Goal: Task Accomplishment & Management: Manage account settings

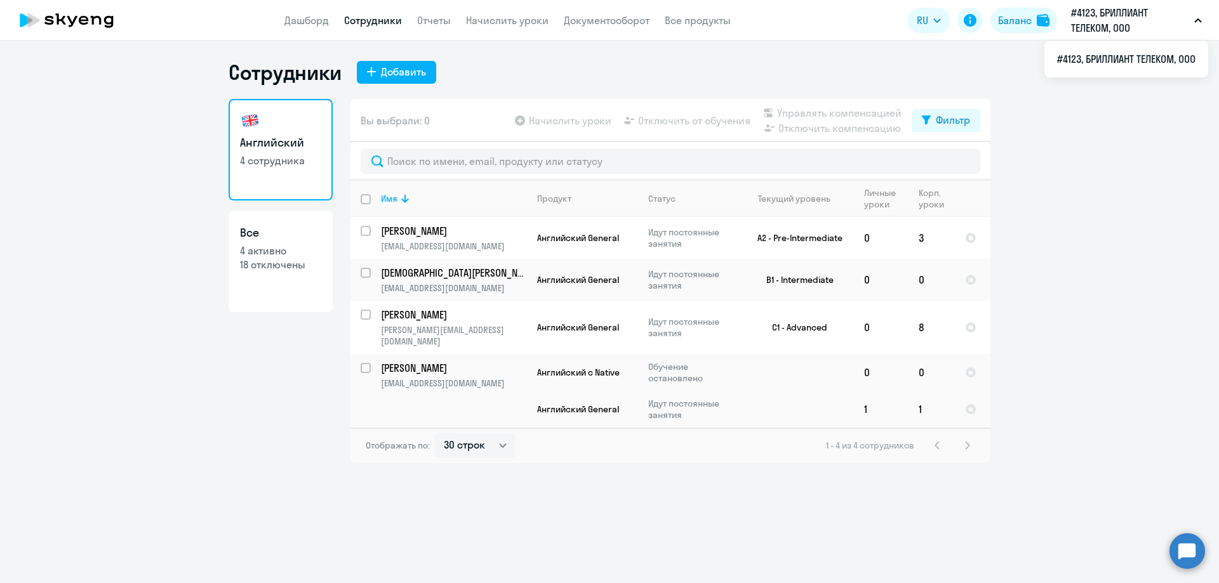
select select "30"
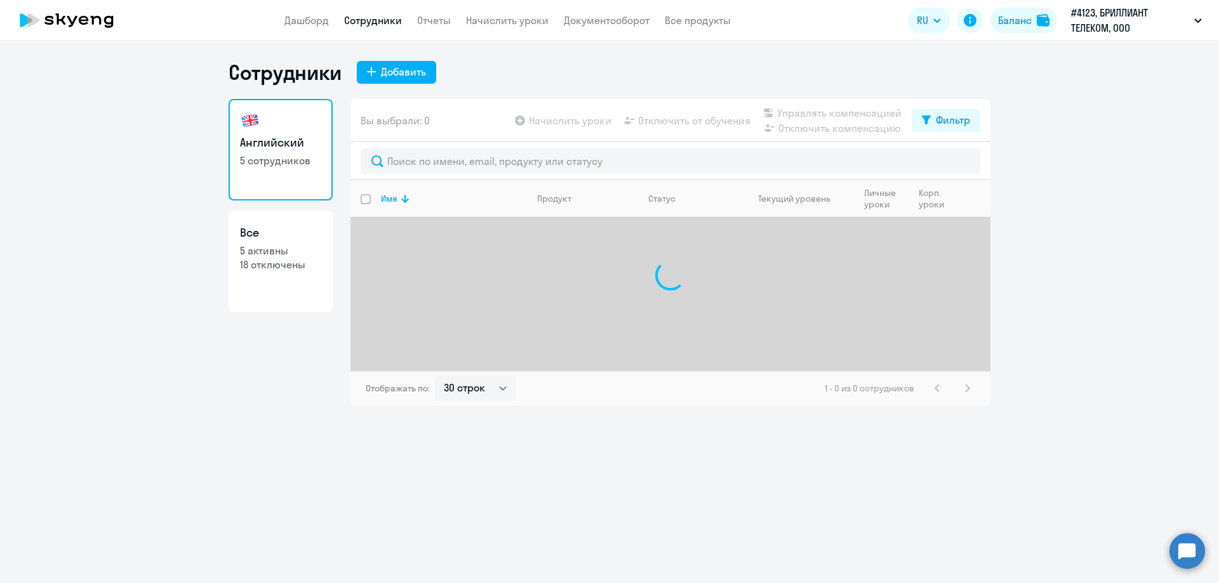
select select "30"
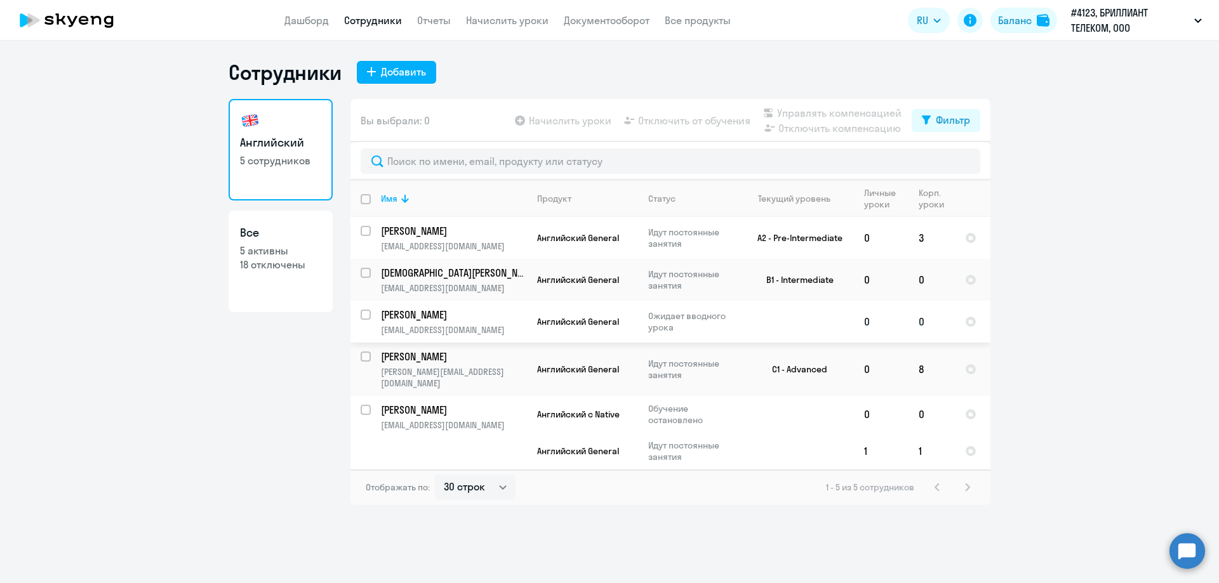
click at [474, 323] on td "Котиков Максим mak@brilliantholdings.com" at bounding box center [449, 322] width 156 height 42
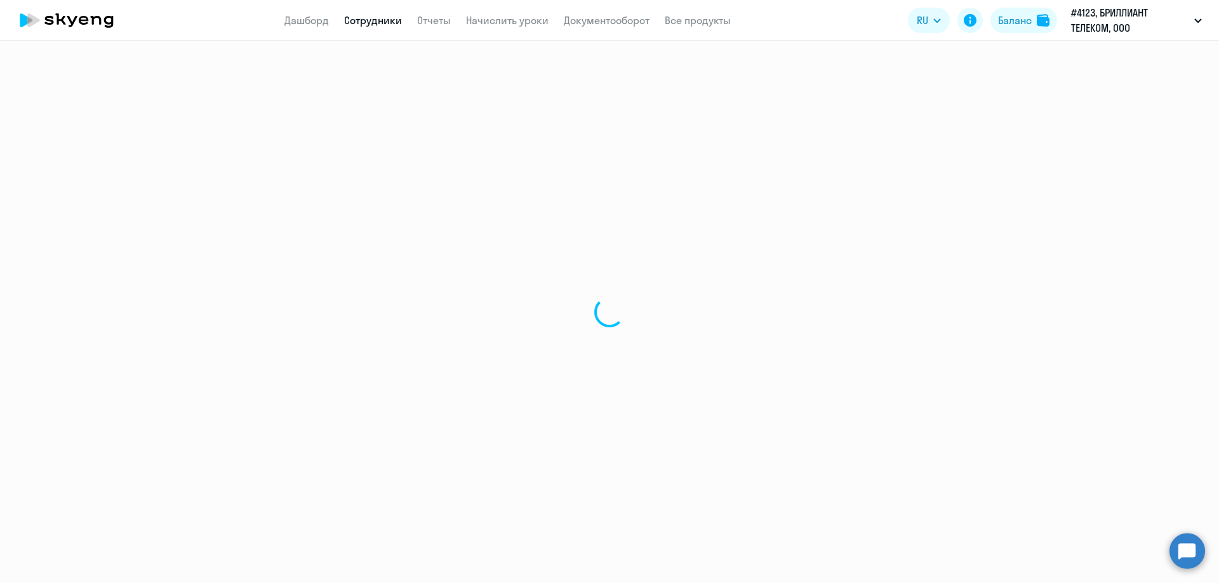
select select "english"
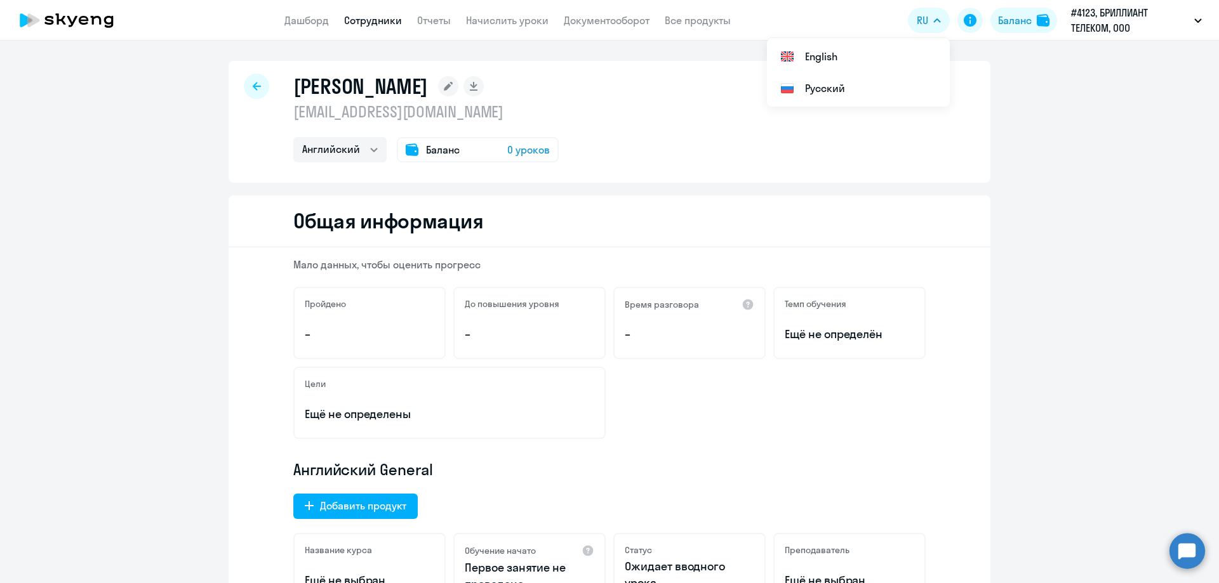
click at [253, 87] on icon at bounding box center [257, 86] width 8 height 8
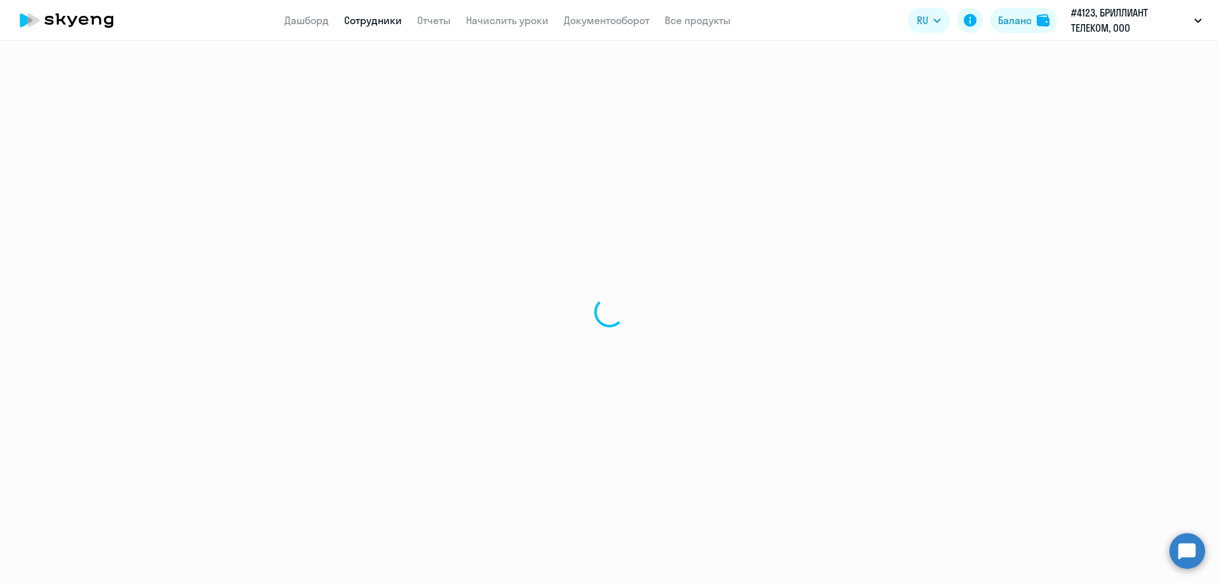
select select "30"
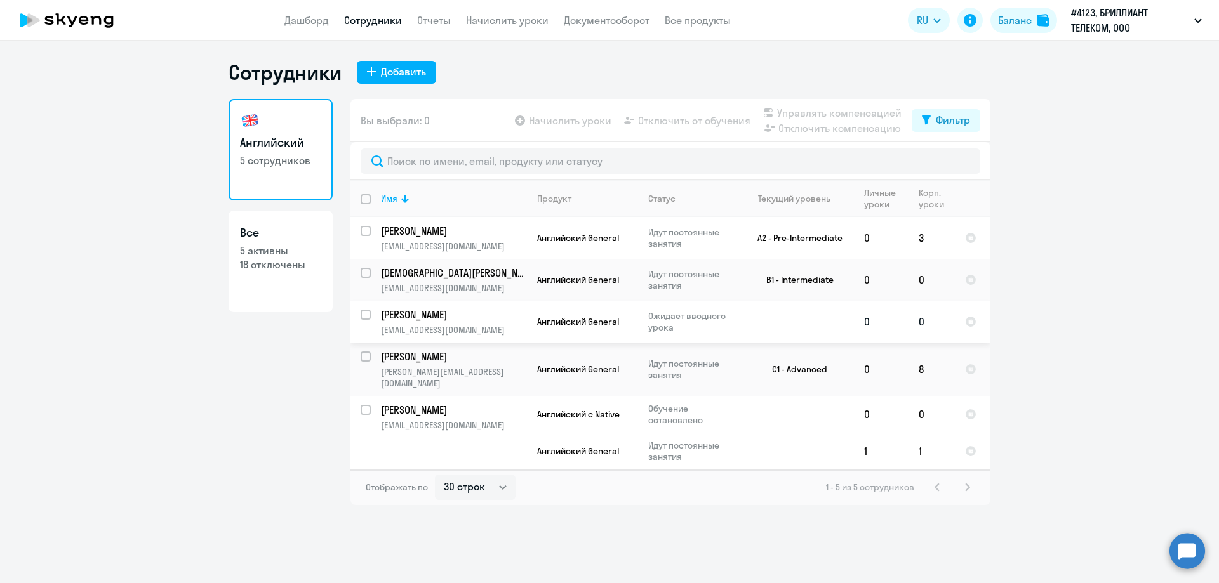
click at [369, 317] on input "select row 42762862" at bounding box center [373, 322] width 25 height 25
checkbox input "true"
click at [557, 125] on span "Начислить уроки" at bounding box center [570, 120] width 83 height 15
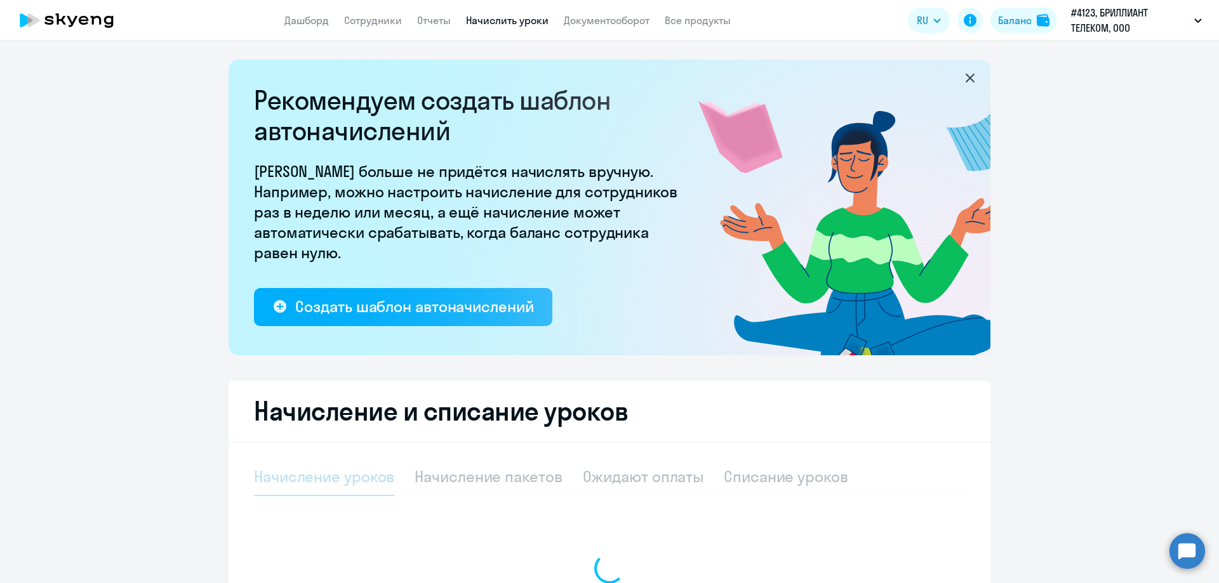
select select "10"
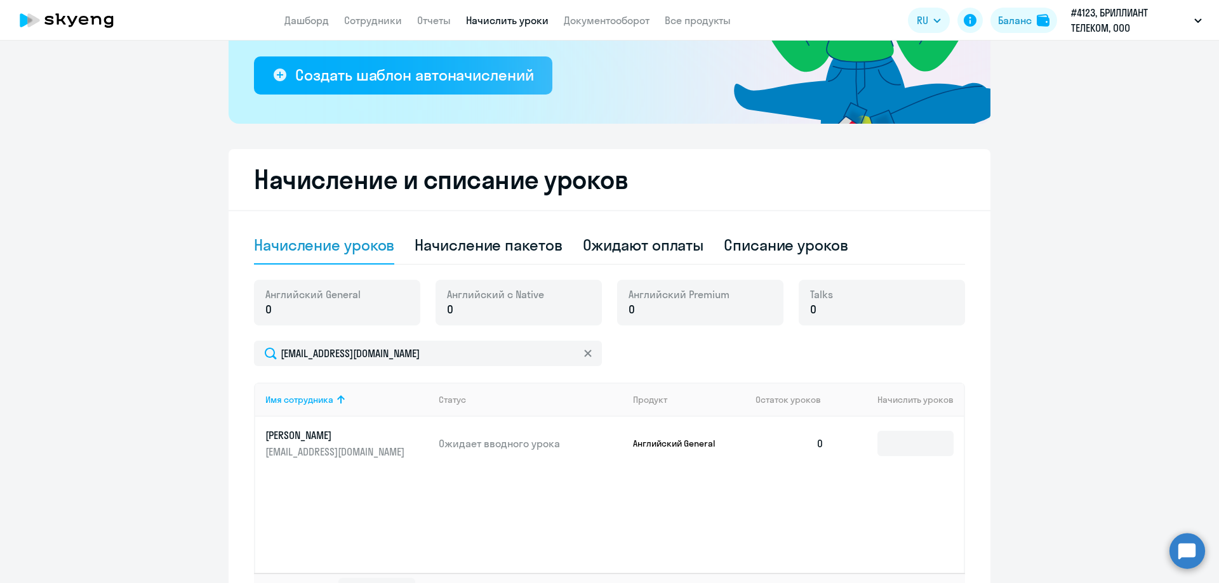
scroll to position [328, 0]
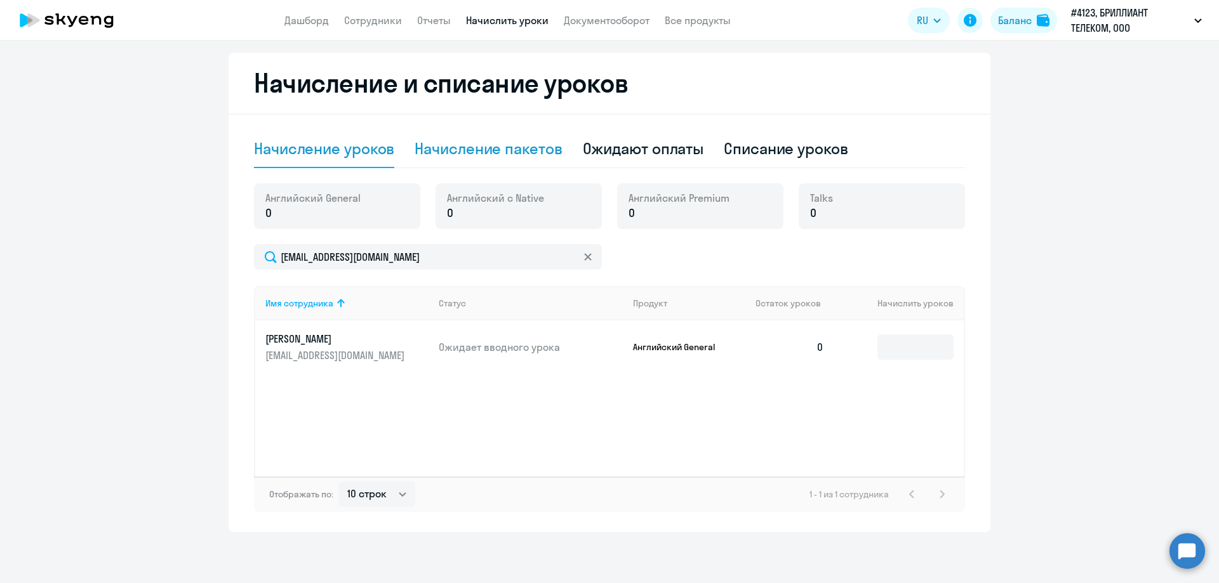
click at [465, 147] on div "Начисление пакетов" at bounding box center [488, 148] width 147 height 20
select select "10"
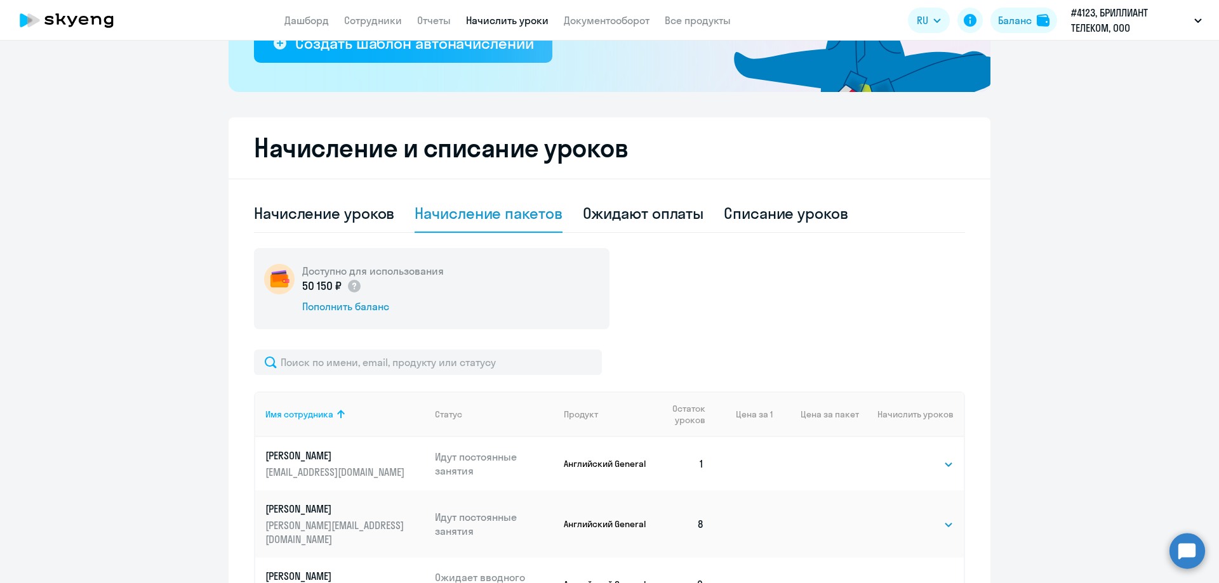
scroll to position [444, 0]
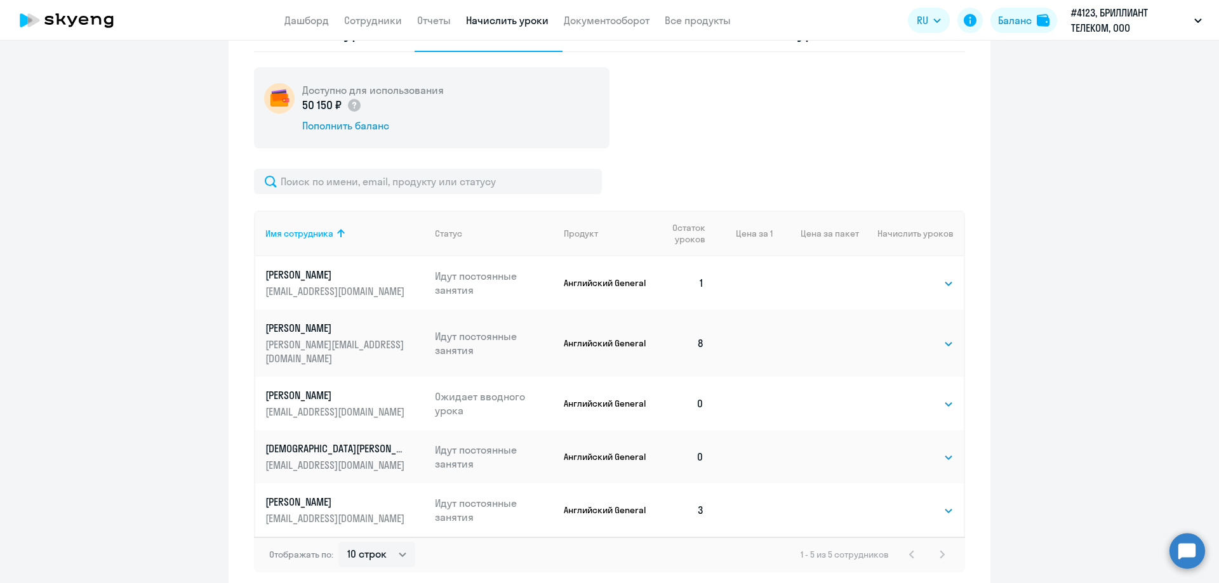
click at [361, 389] on link "Котиков Максим mak@brilliantholdings.com" at bounding box center [344, 404] width 159 height 30
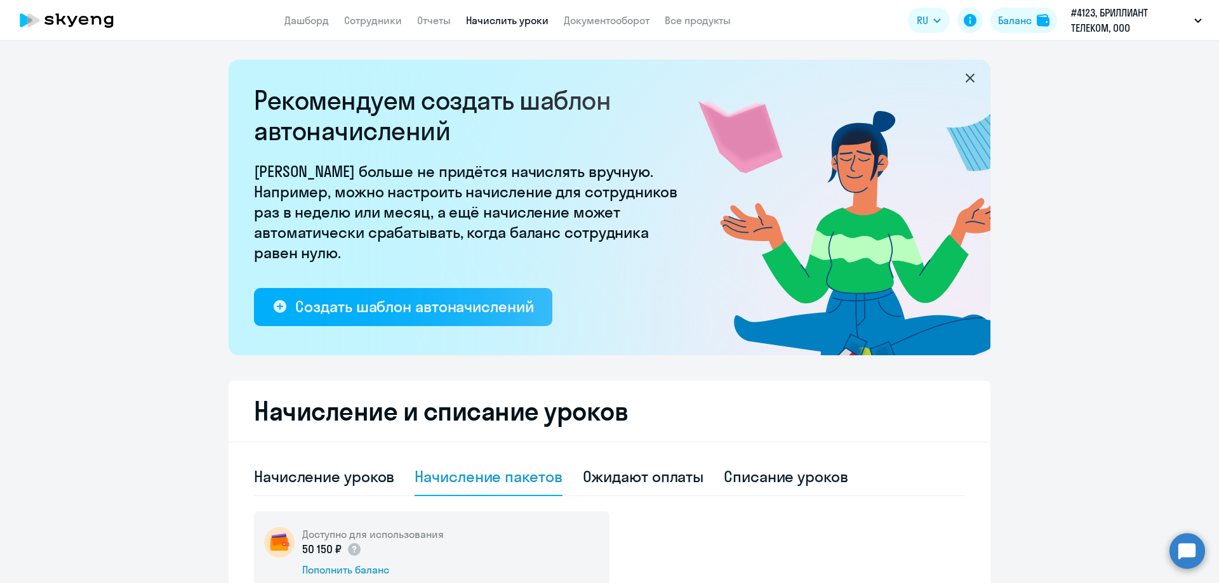
select select "english"
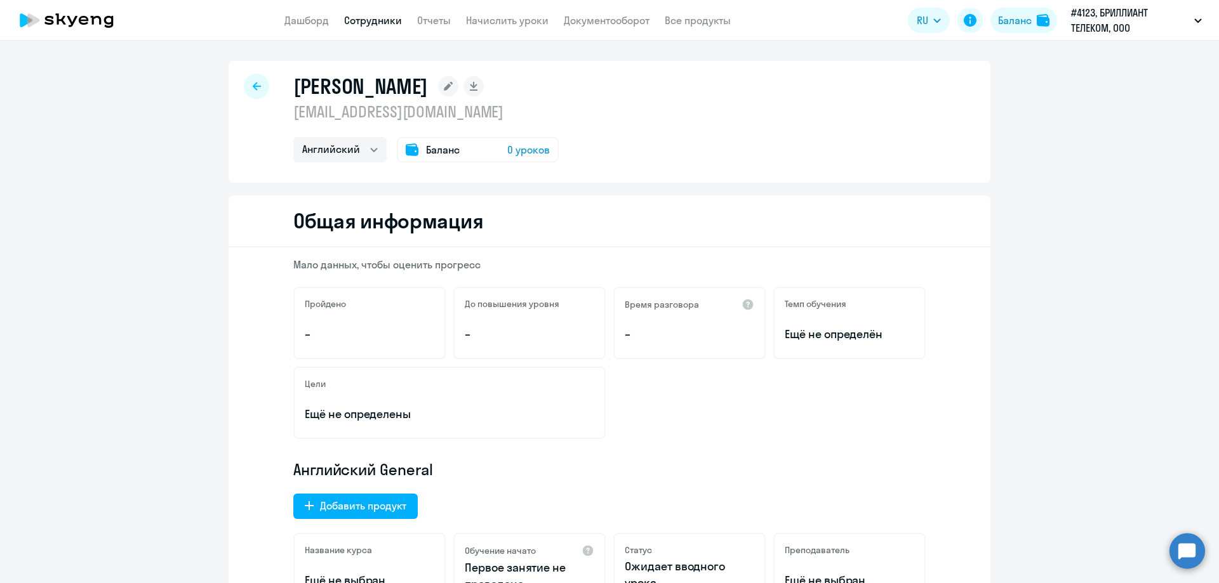
click at [522, 156] on span "0 уроков" at bounding box center [528, 149] width 43 height 15
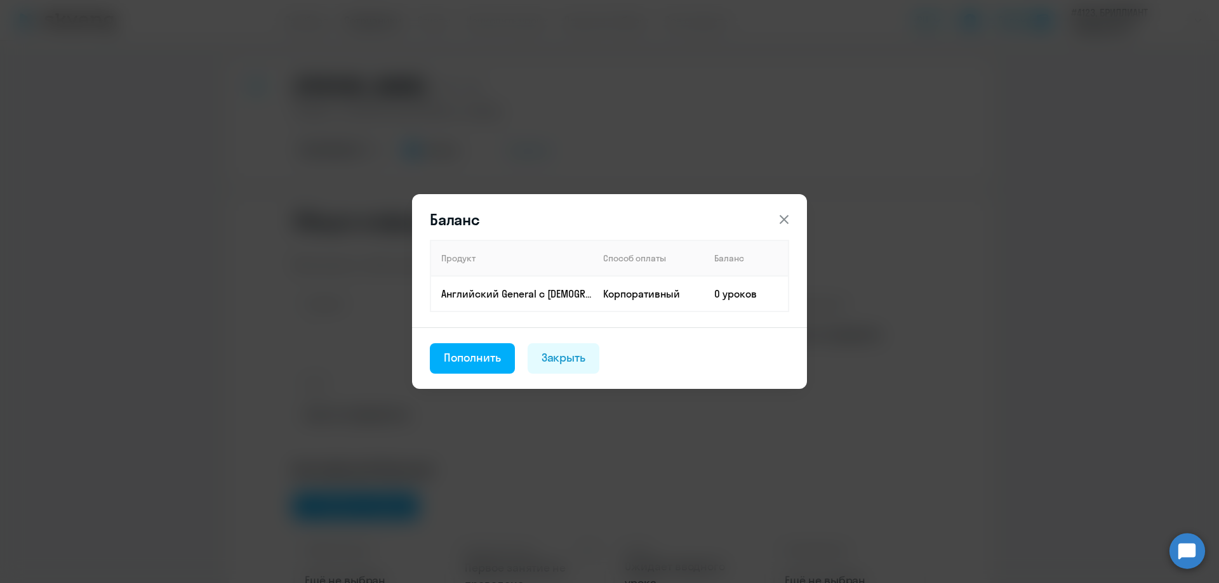
click at [787, 213] on icon at bounding box center [783, 219] width 15 height 15
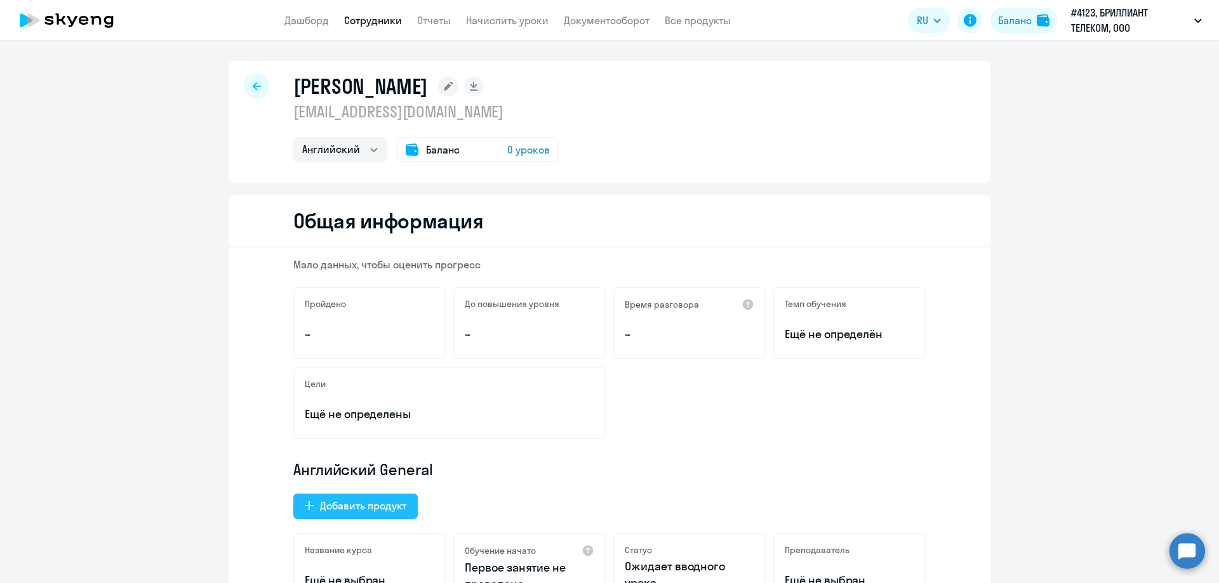
click at [368, 513] on div "Добавить продукт" at bounding box center [363, 505] width 86 height 15
select select "english_adult_native_speaker"
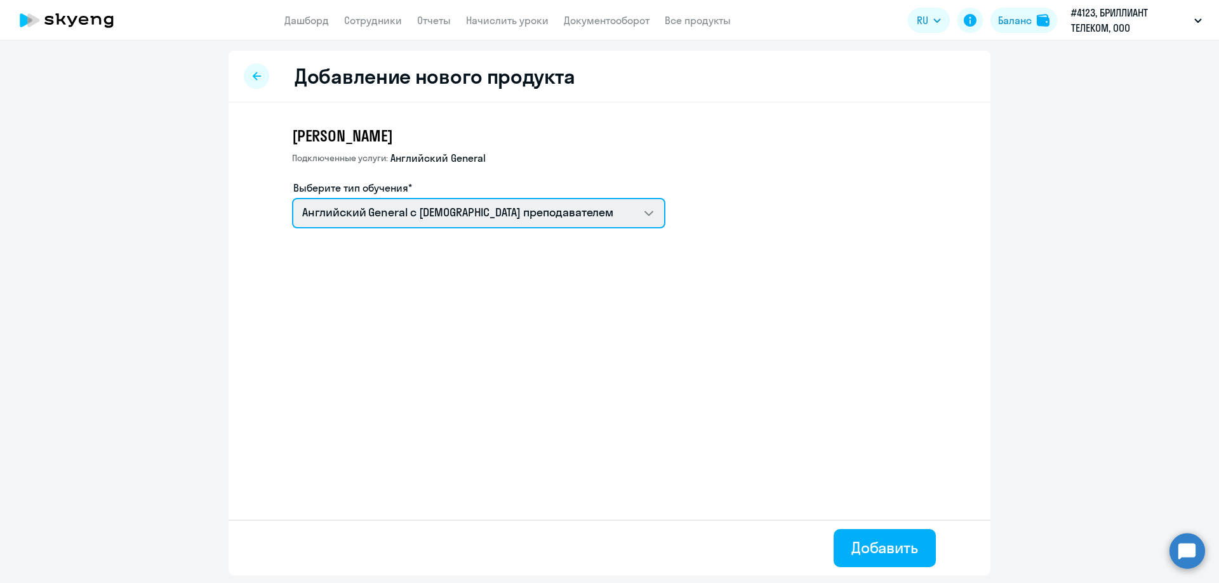
click at [526, 212] on select "Английский General с англоговорящим преподавателем" at bounding box center [478, 213] width 373 height 30
click at [844, 293] on div "Котиков Максим Подключенные услуги: Английский General Выберите тип обучения* А…" at bounding box center [610, 211] width 762 height 216
select select "english_adult_native_speaker"
click at [495, 213] on select "Английский General с [DEMOGRAPHIC_DATA] преподавателем" at bounding box center [478, 213] width 373 height 30
click at [258, 71] on div at bounding box center [256, 75] width 25 height 25
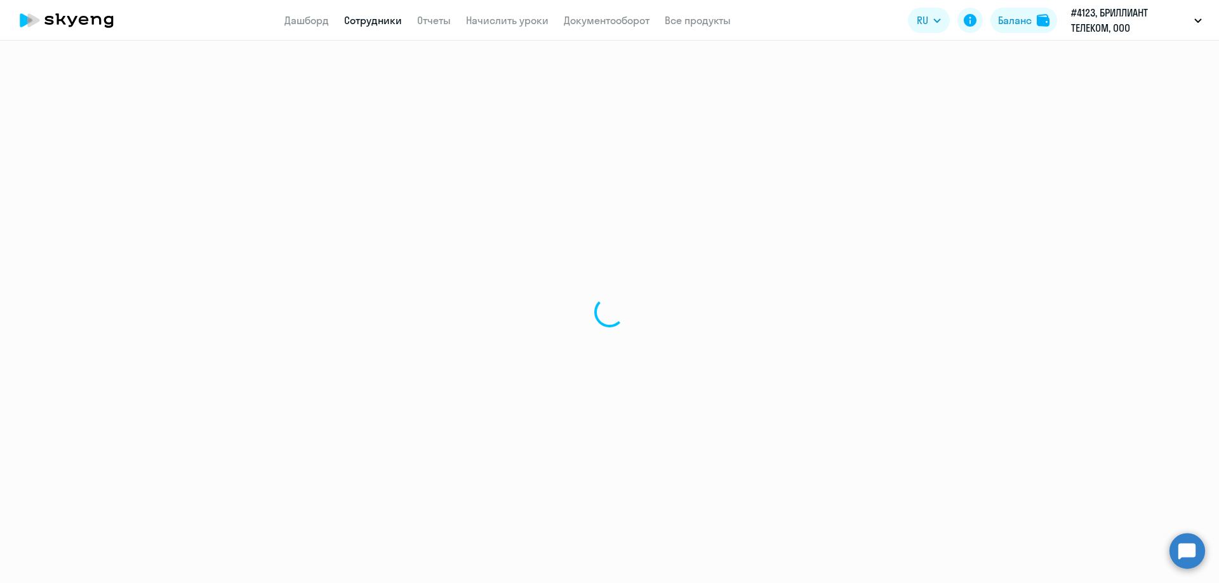
select select "english"
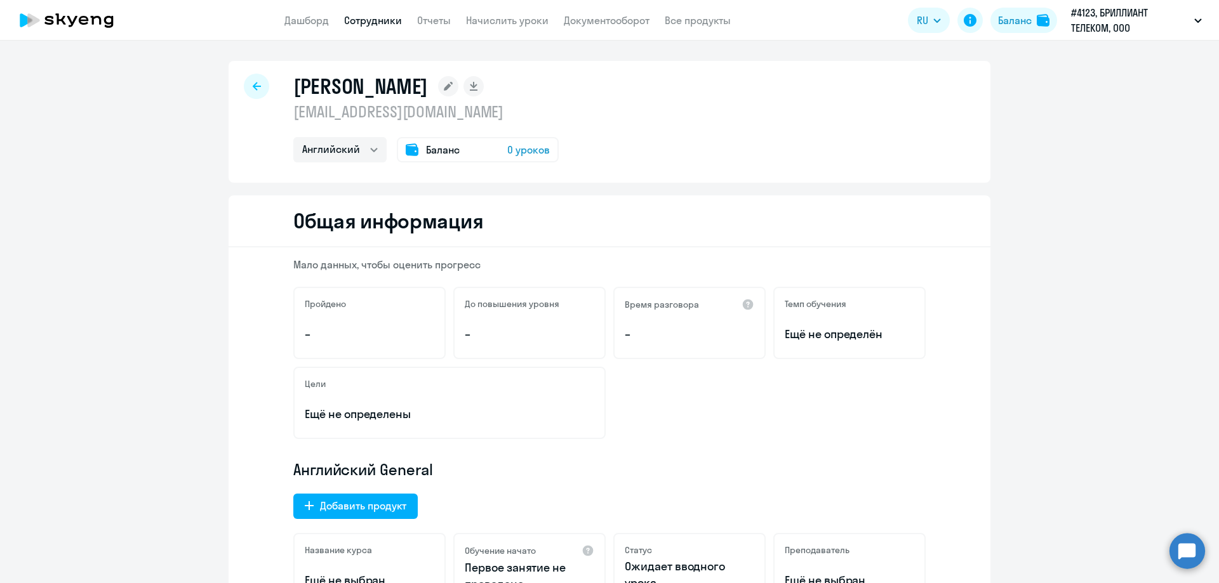
click at [44, 13] on icon at bounding box center [67, 20] width 112 height 32
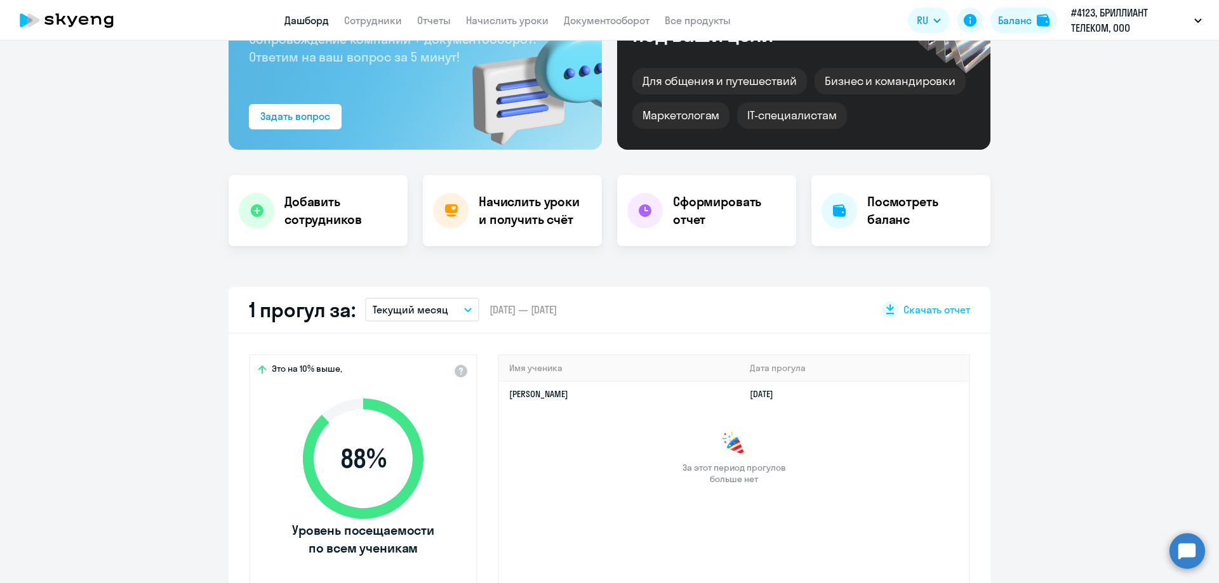
select select "30"
click at [527, 211] on h4 "Начислить уроки и получить счёт" at bounding box center [534, 211] width 110 height 36
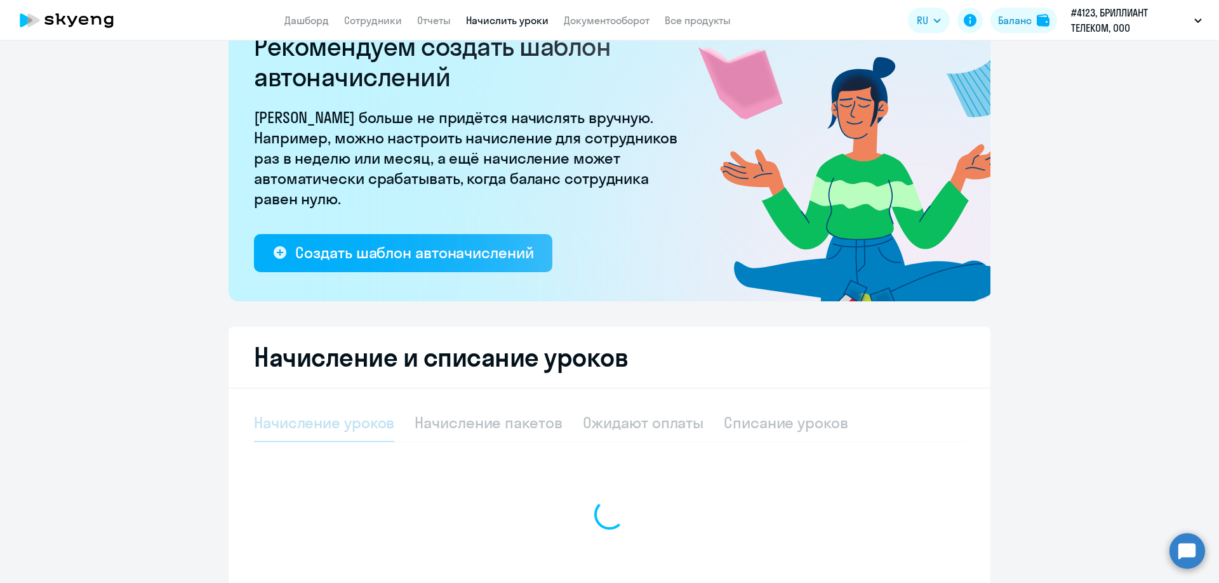
select select "10"
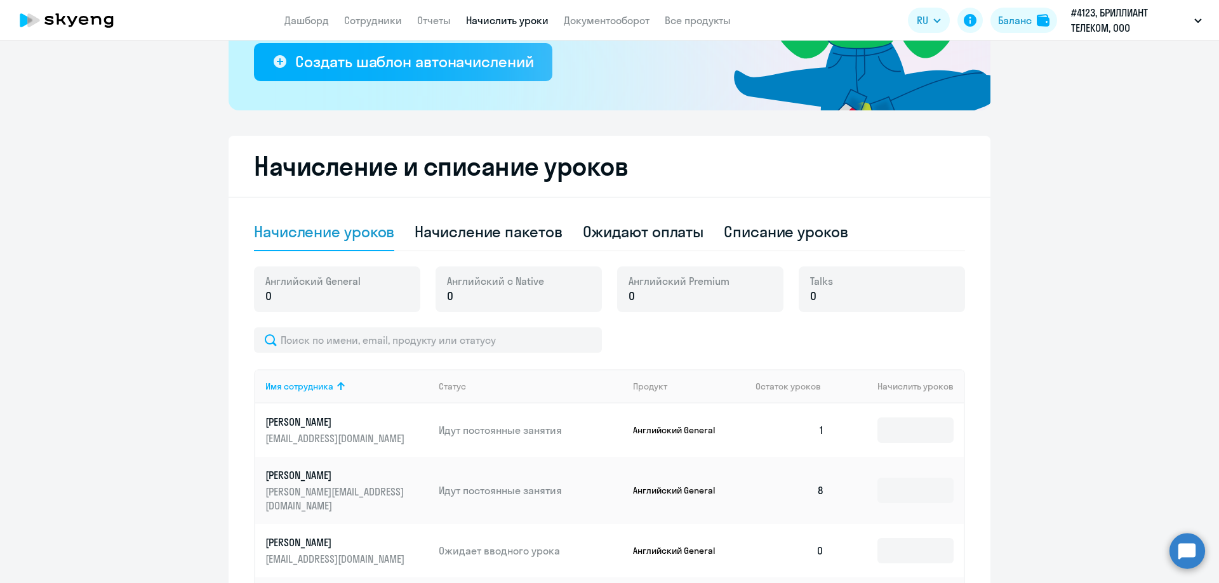
scroll to position [435, 0]
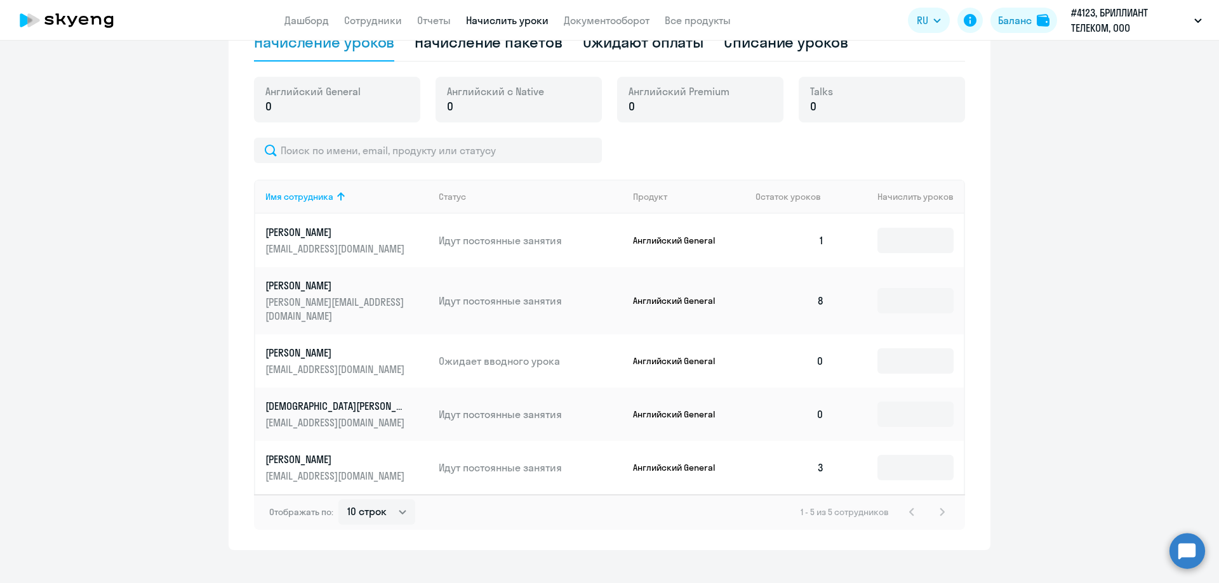
click at [330, 362] on p "mak@brilliantholdings.com" at bounding box center [336, 369] width 142 height 14
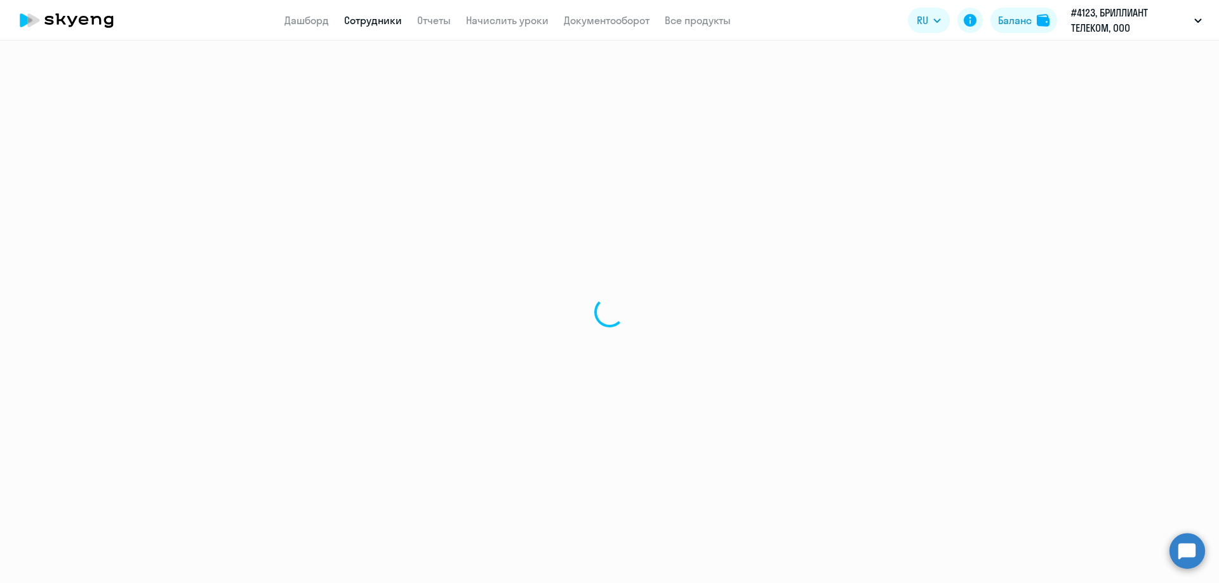
select select "english"
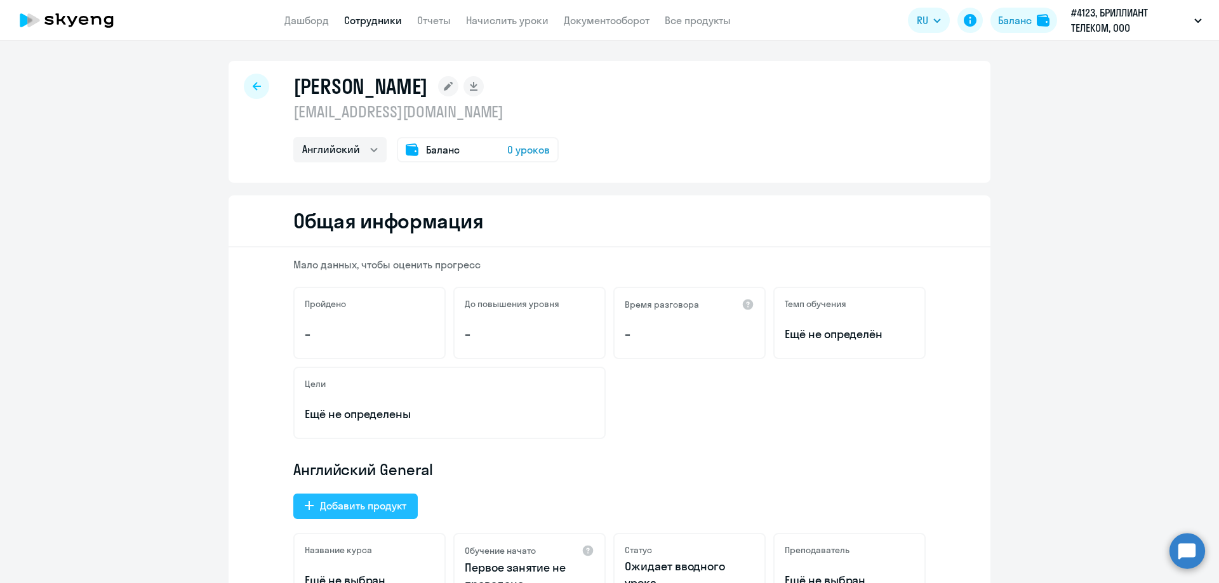
click at [380, 514] on button "Добавить продукт" at bounding box center [355, 506] width 124 height 25
select select "english_adult_native_speaker"
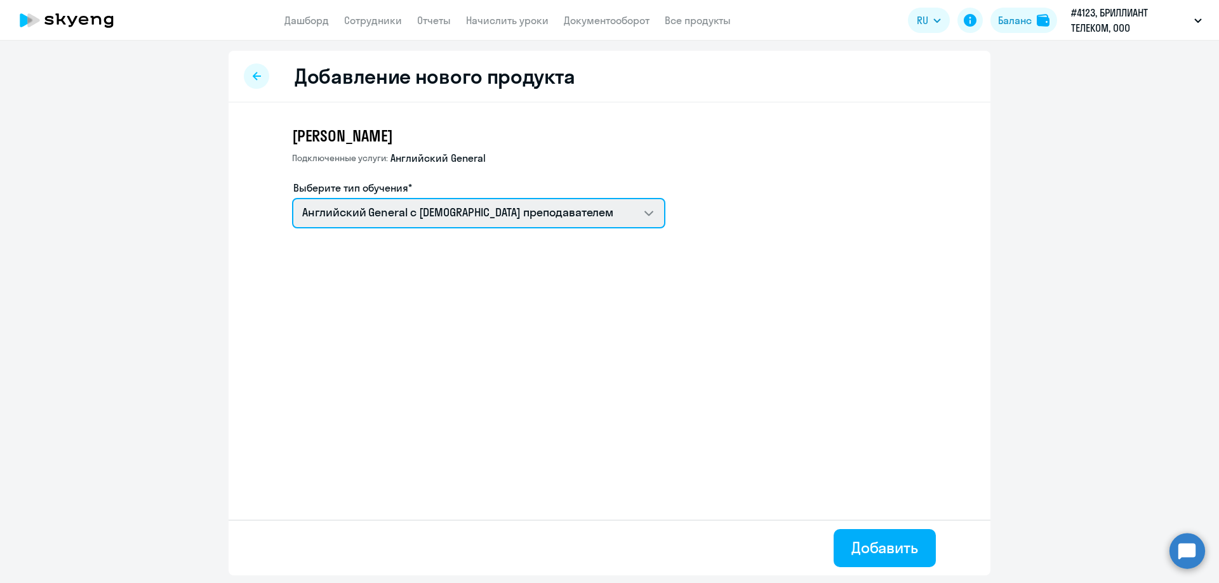
click at [621, 203] on select "Английский General с англоговорящим преподавателем" at bounding box center [478, 213] width 373 height 30
click at [649, 218] on select "Английский General с англоговорящим преподавателем" at bounding box center [478, 213] width 373 height 30
select select "english_adult_native_speaker"
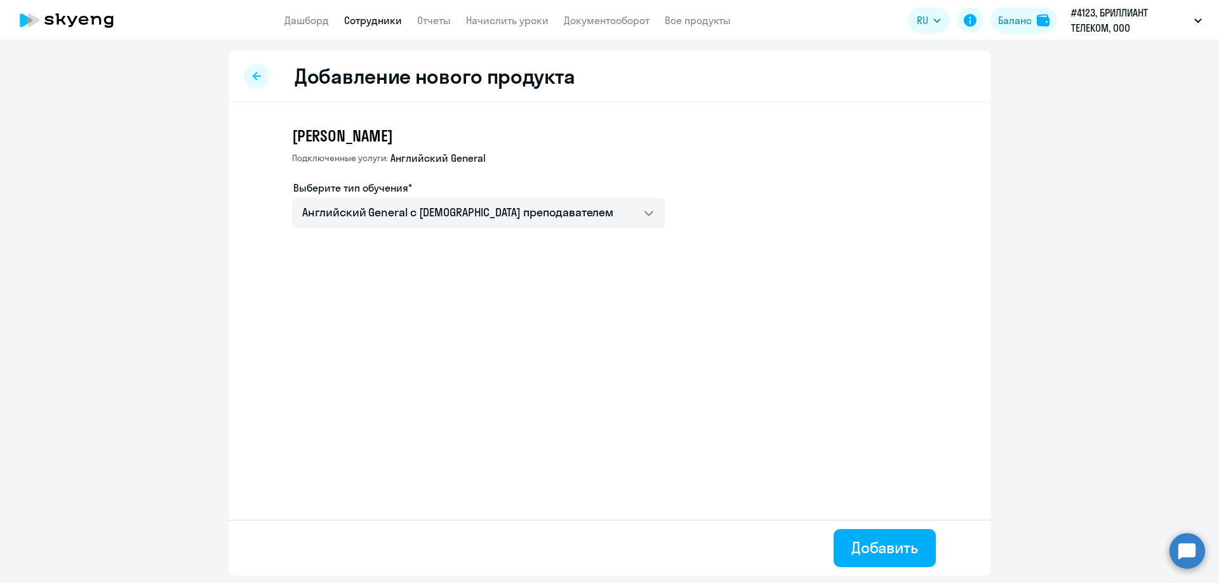
click at [375, 18] on link "Сотрудники" at bounding box center [373, 20] width 58 height 13
select select "30"
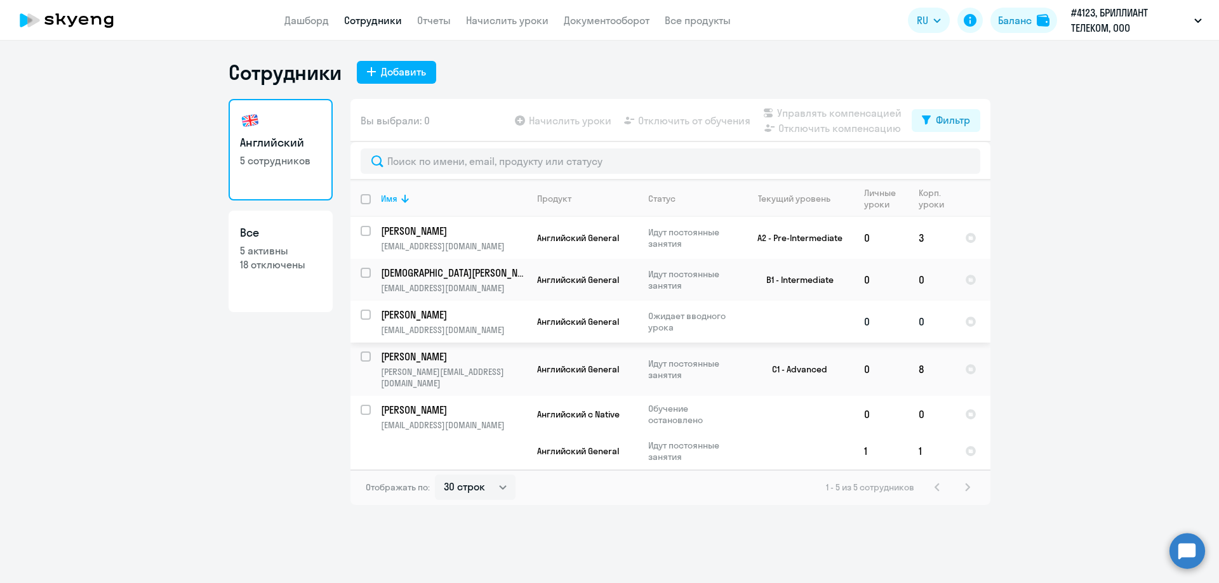
click at [399, 319] on p "Котиков Максим" at bounding box center [452, 315] width 143 height 14
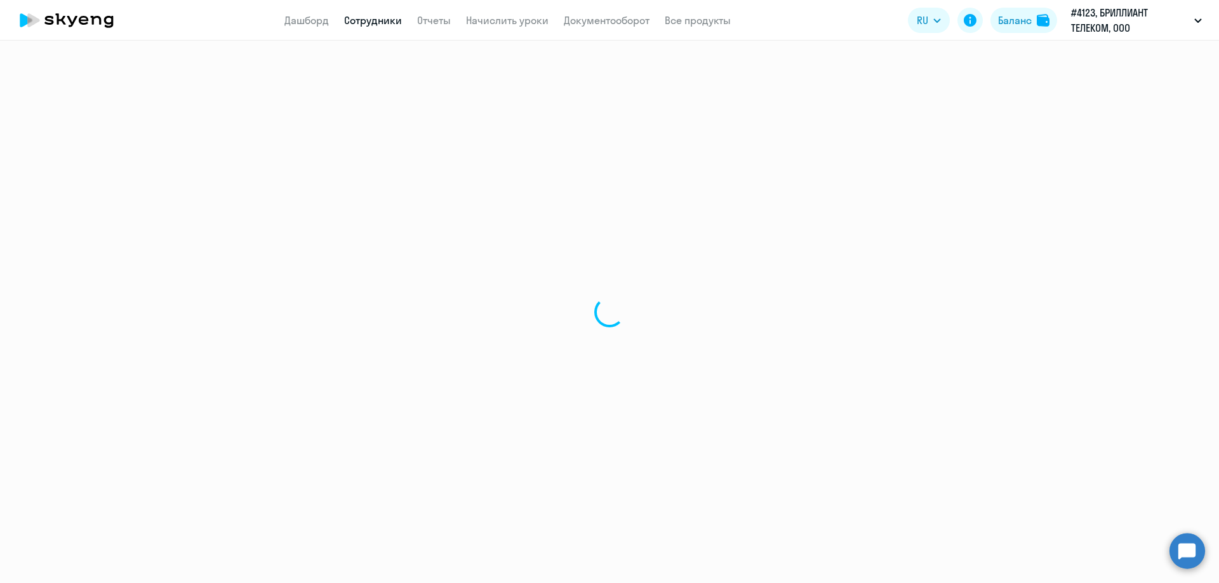
select select "english"
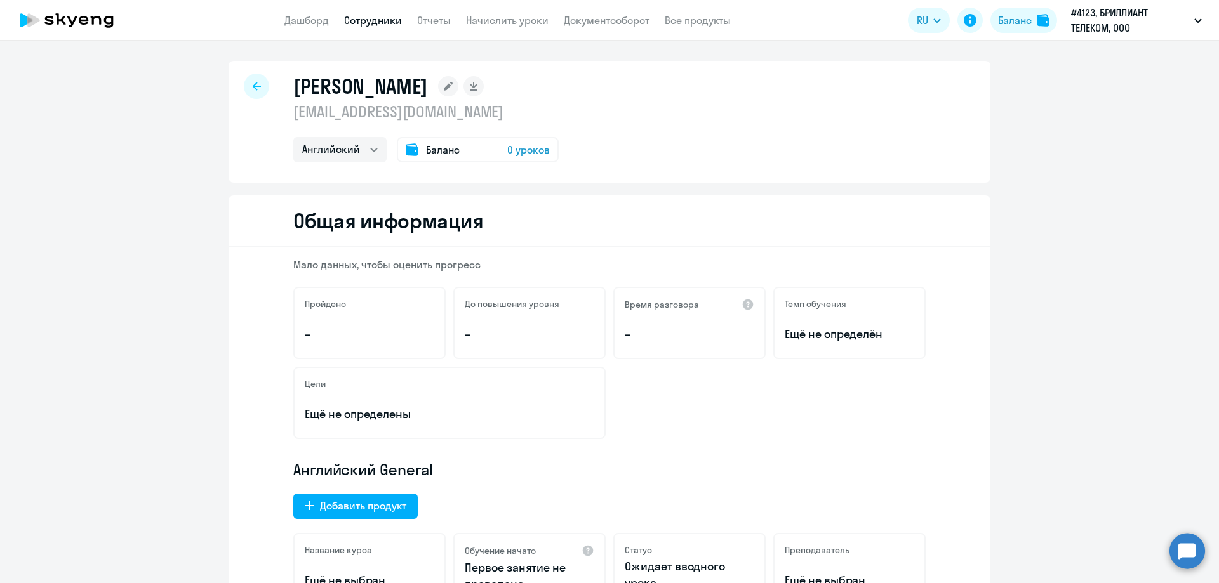
click at [69, 29] on icon at bounding box center [67, 20] width 112 height 32
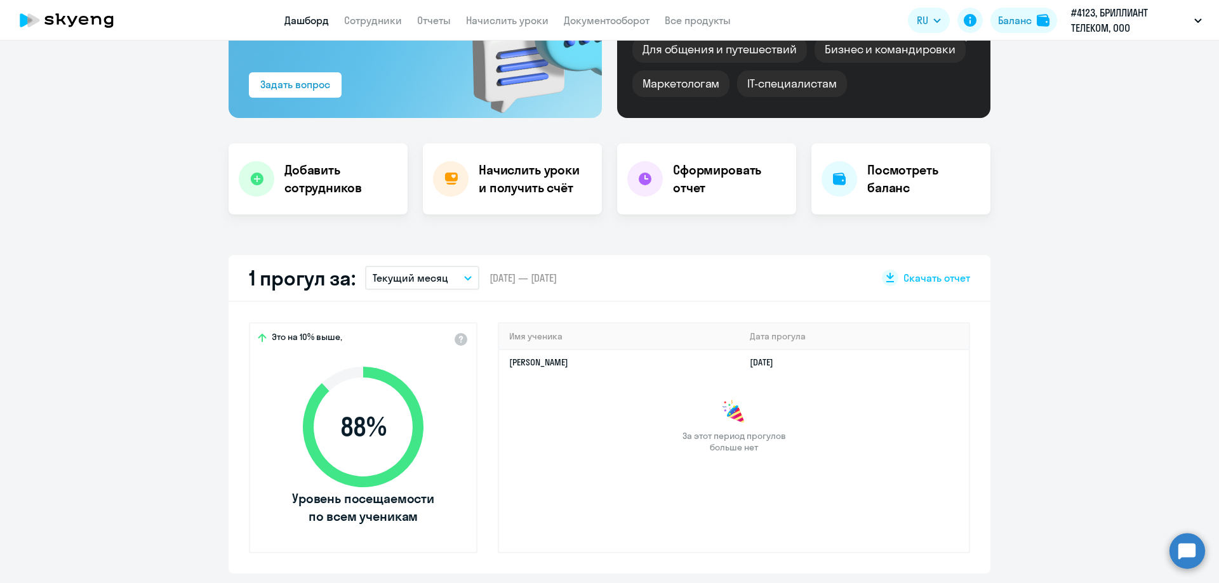
scroll to position [254, 0]
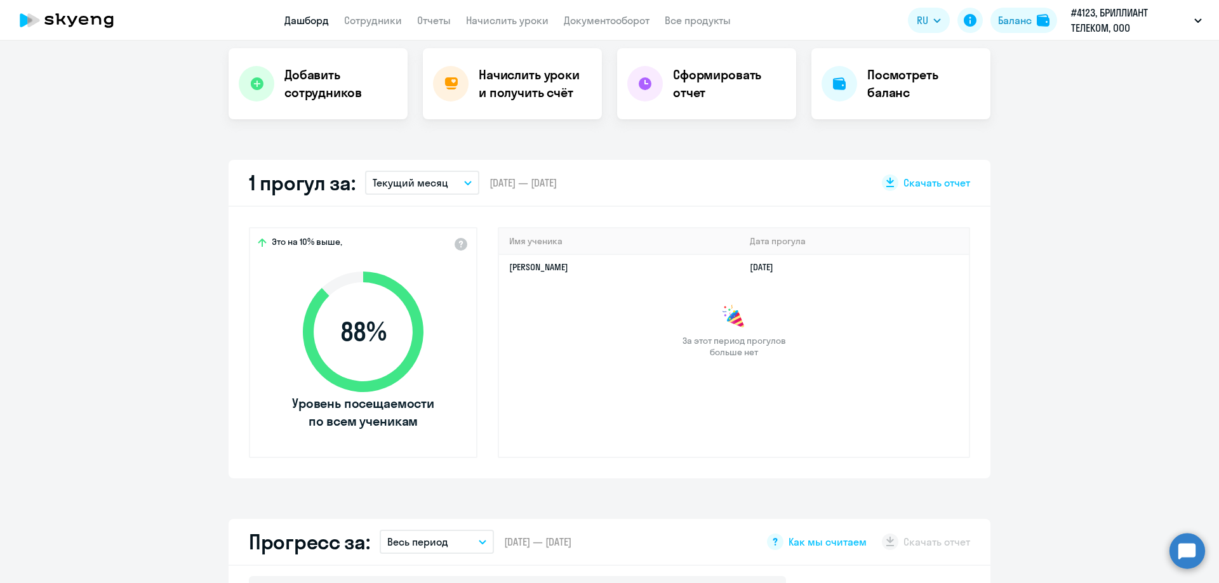
select select "30"
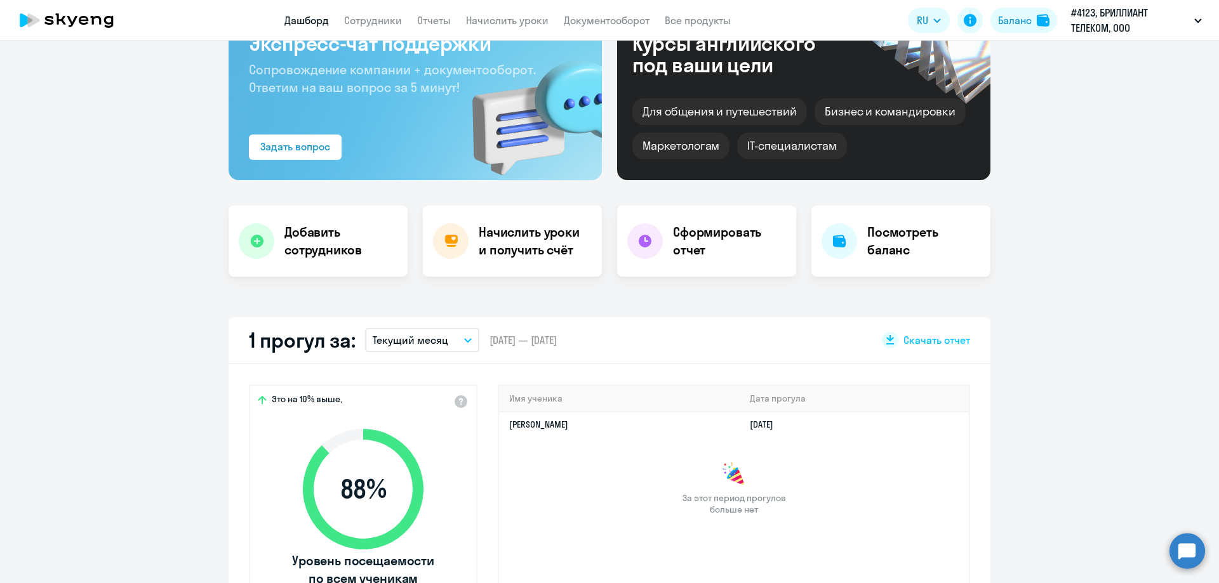
scroll to position [0, 0]
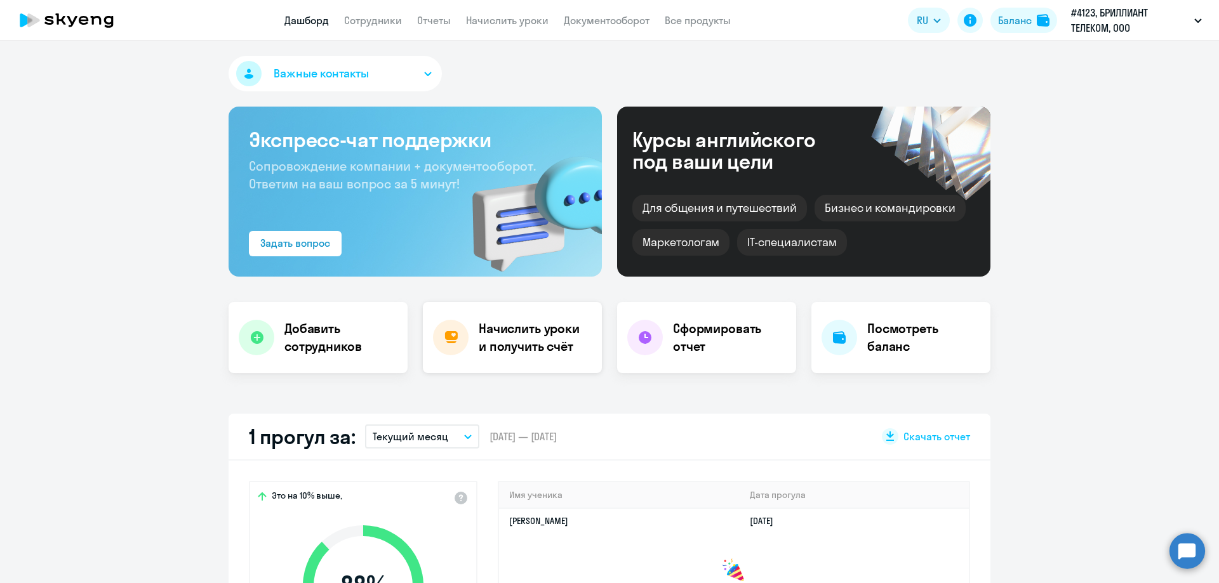
click at [508, 336] on h4 "Начислить уроки и получить счёт" at bounding box center [534, 338] width 110 height 36
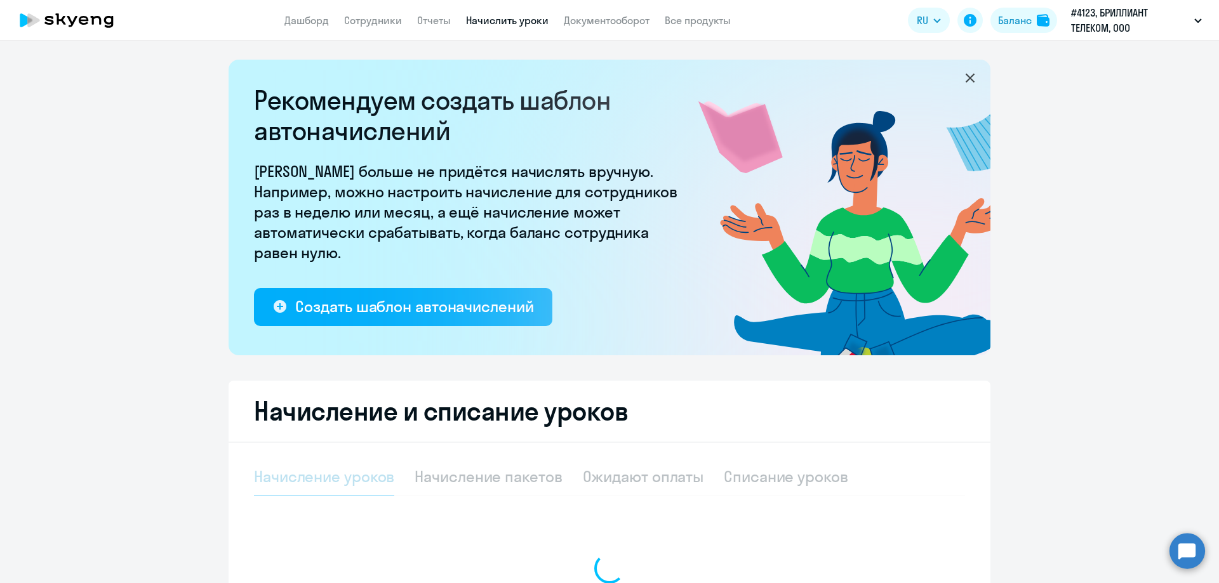
select select "10"
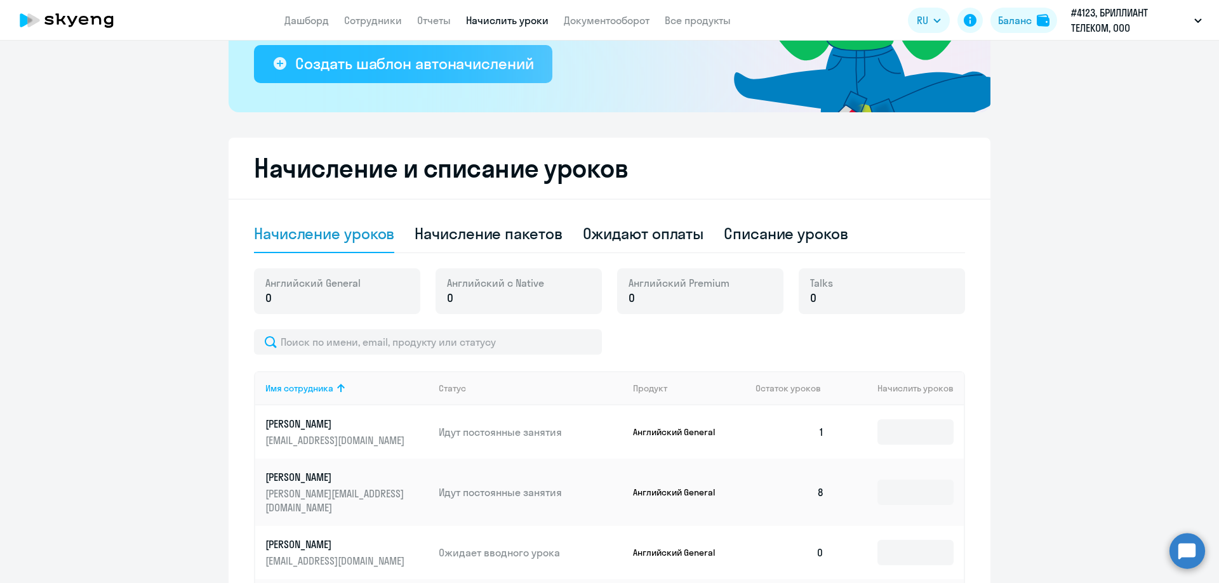
scroll to position [381, 0]
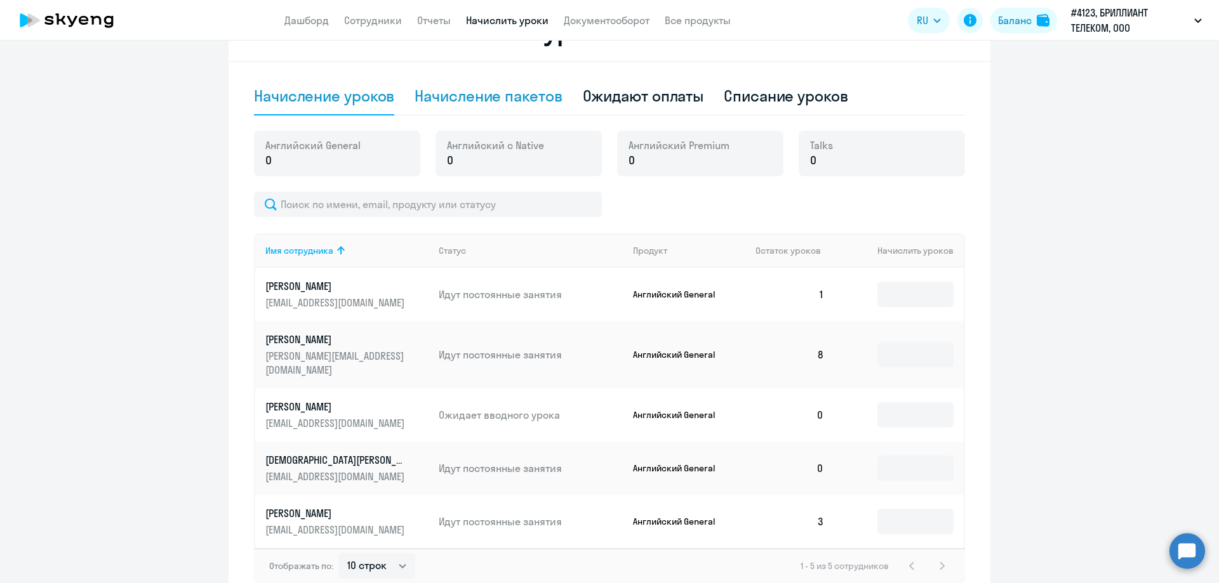
click at [492, 104] on div "Начисление пакетов" at bounding box center [488, 96] width 147 height 20
select select "10"
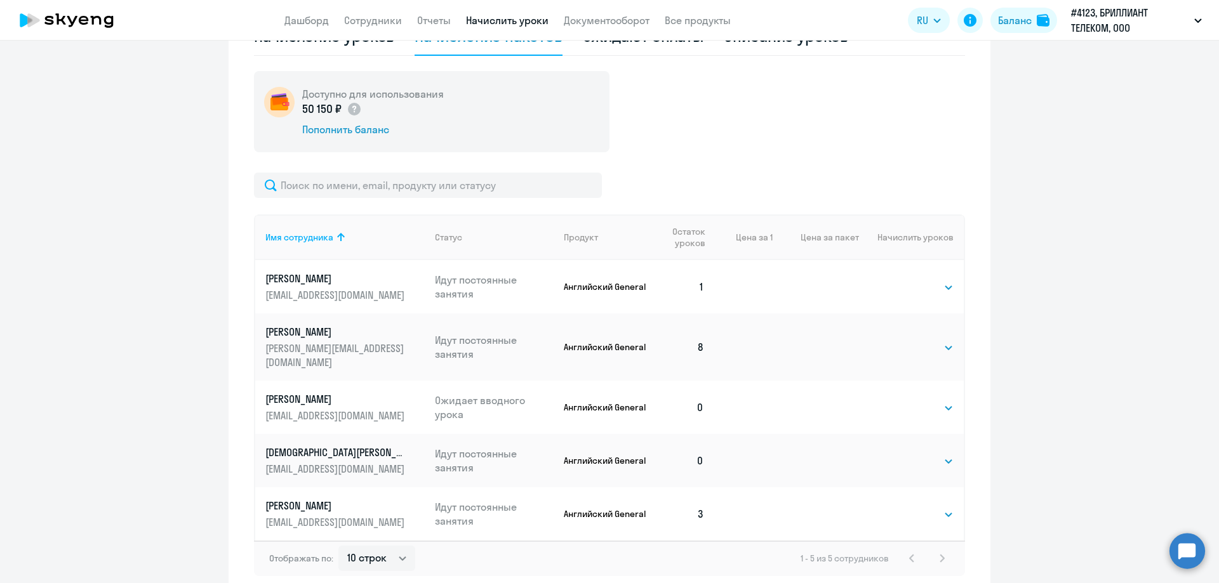
scroll to position [491, 0]
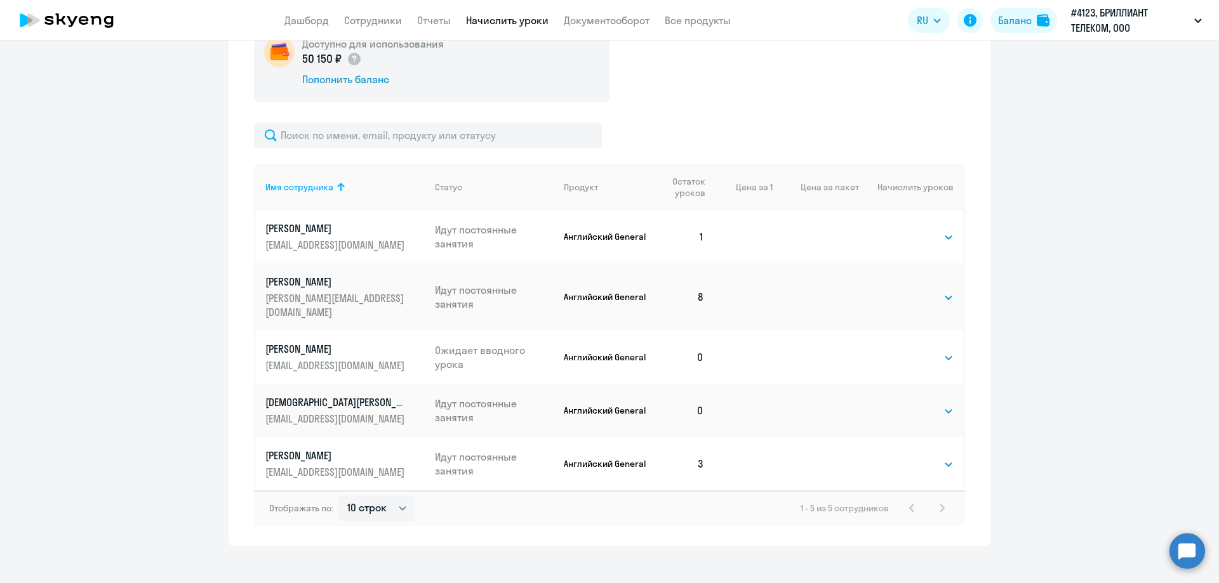
click at [326, 342] on p "Котиков Максим" at bounding box center [336, 349] width 142 height 14
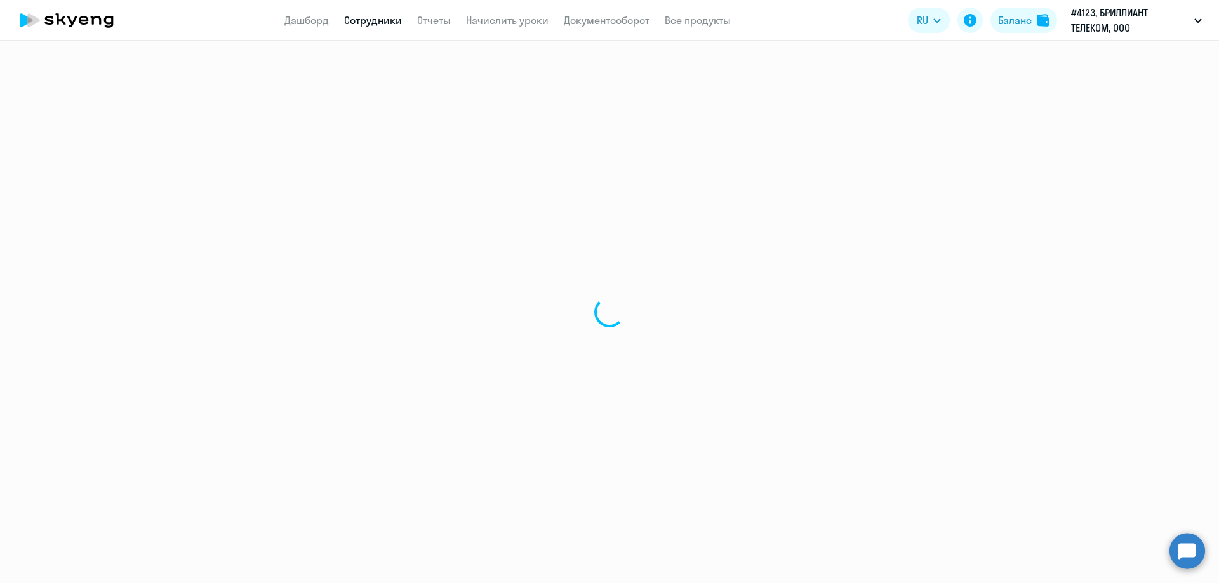
select select "english"
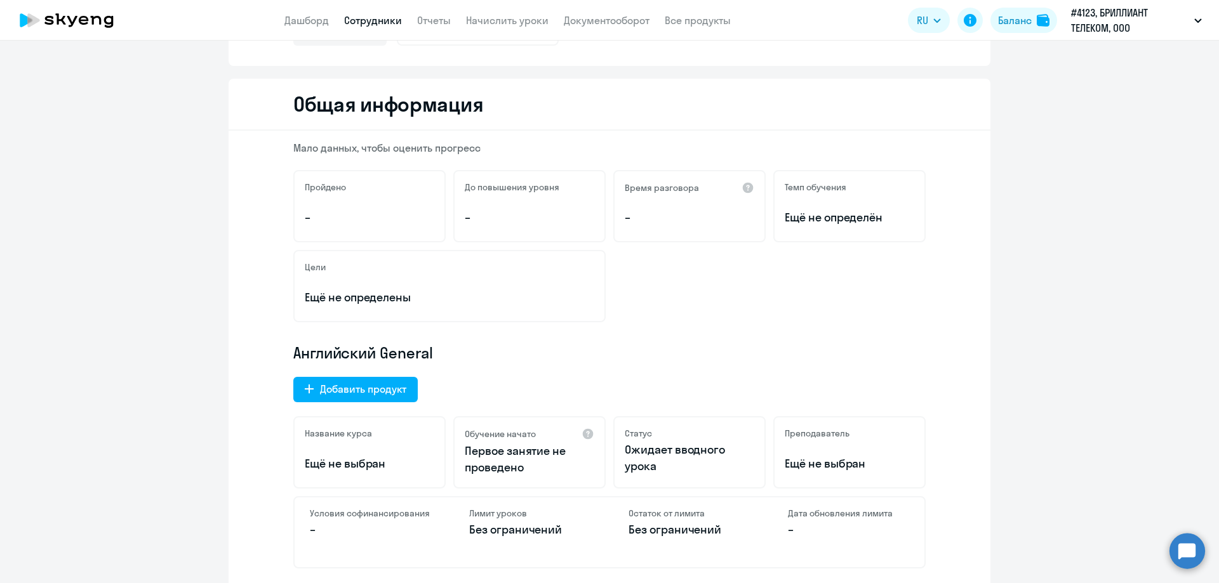
scroll to position [190, 0]
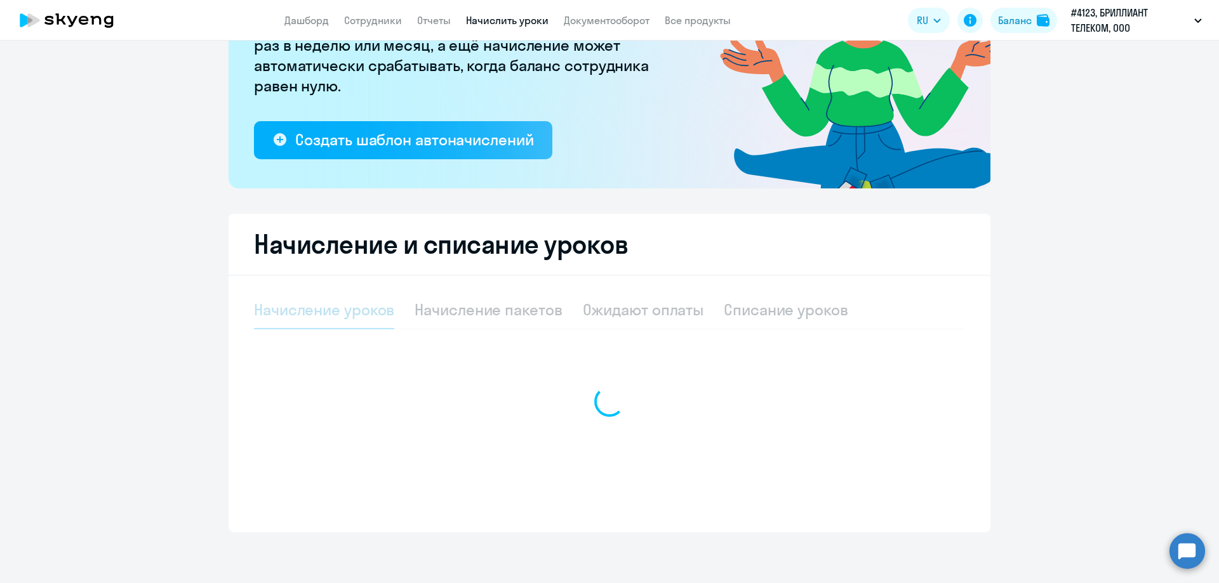
scroll to position [54, 0]
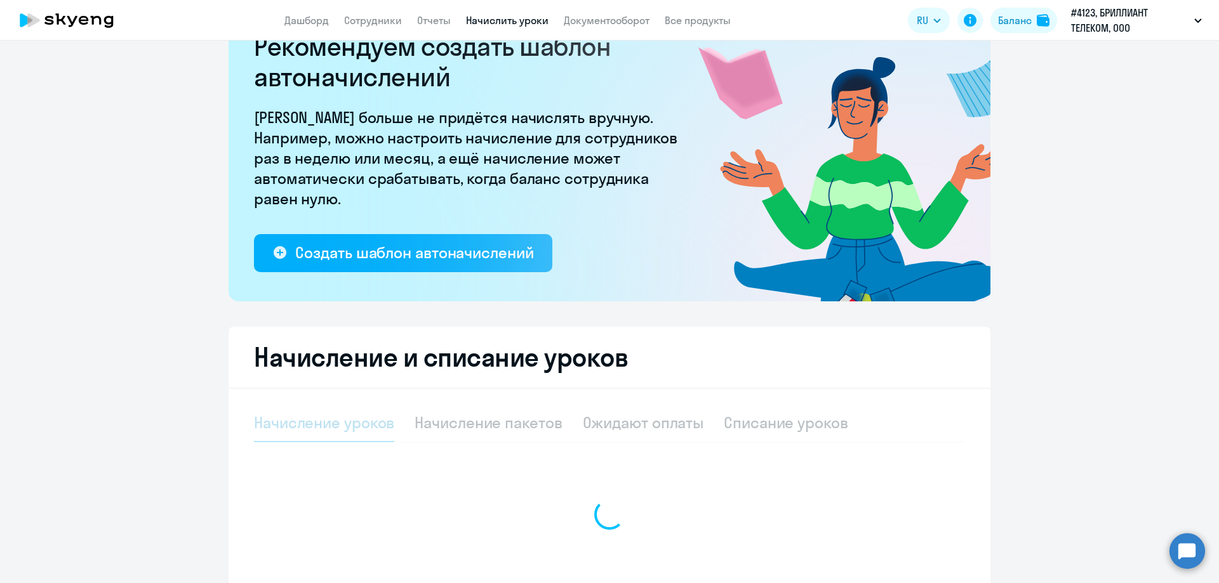
select select "10"
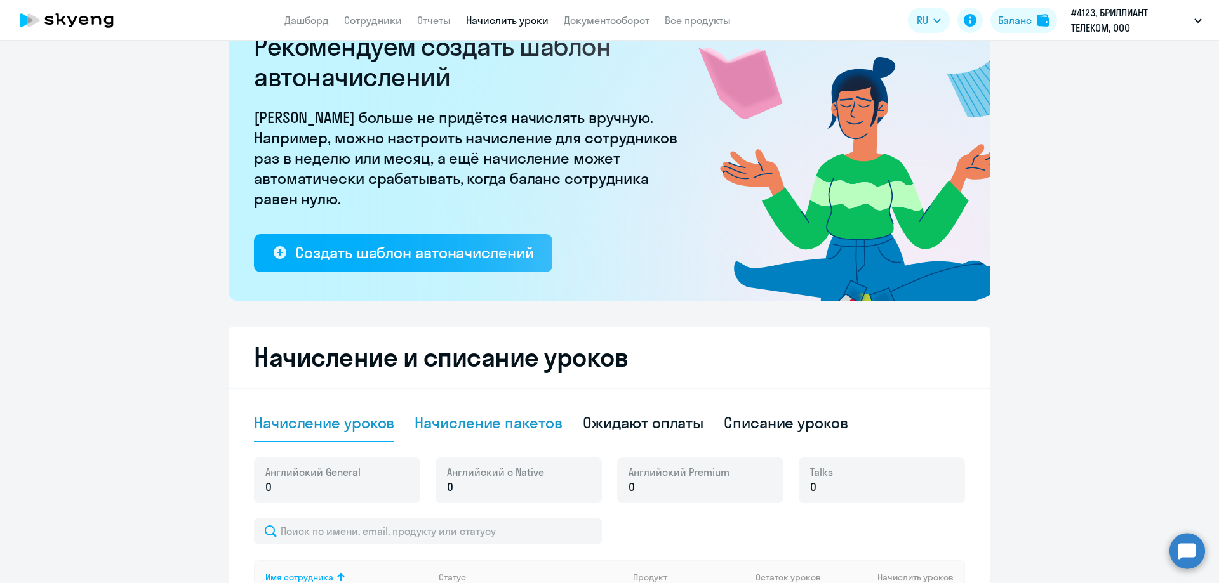
click at [462, 425] on div "Начисление пакетов" at bounding box center [488, 423] width 147 height 20
select select "10"
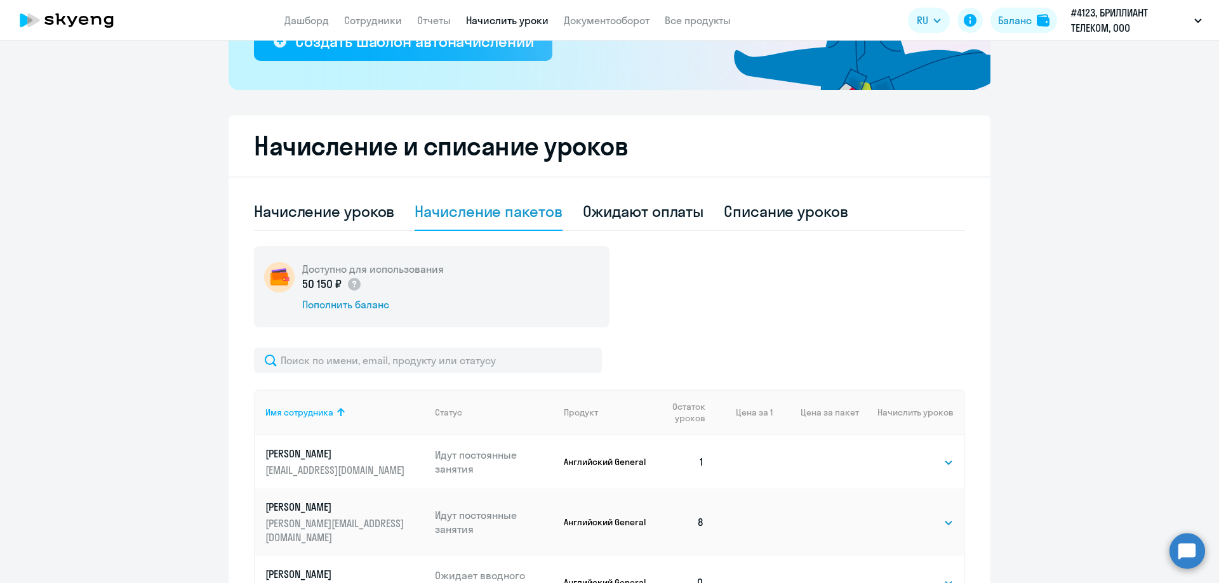
scroll to position [435, 0]
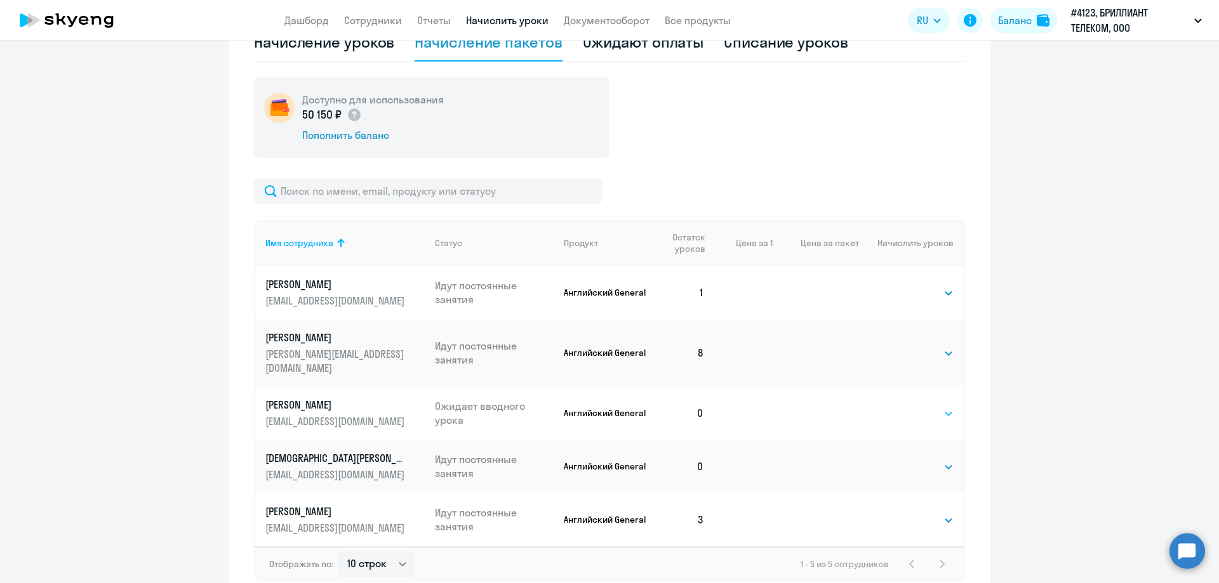
click at [948, 406] on select "Выбрать 4 8 16 32 64 96 128" at bounding box center [927, 413] width 52 height 15
select select "8"
click at [901, 406] on select "Выбрать 4 8 16 32 64 96 128" at bounding box center [927, 413] width 52 height 15
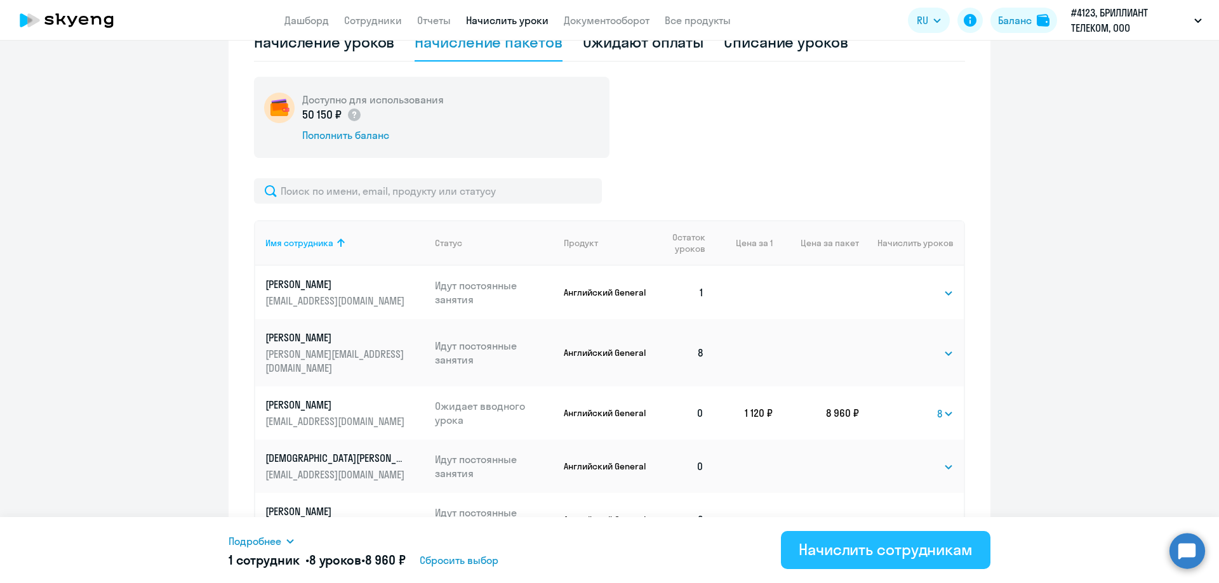
click at [900, 548] on div "Начислить сотрудникам" at bounding box center [886, 550] width 174 height 20
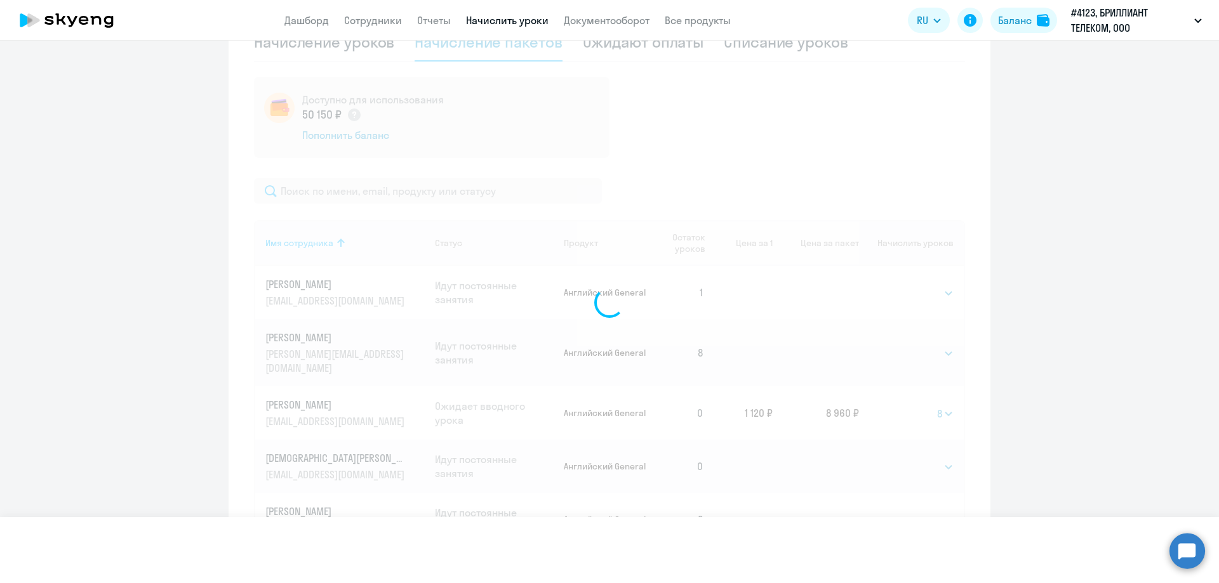
select select
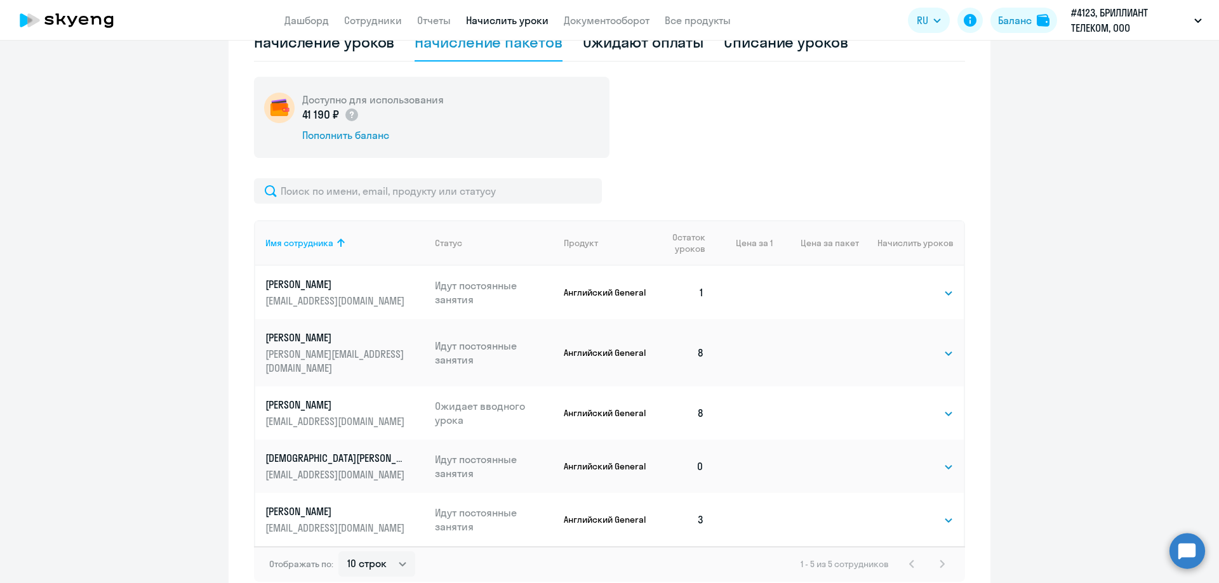
click at [316, 398] on p "Котиков Максим" at bounding box center [336, 405] width 142 height 14
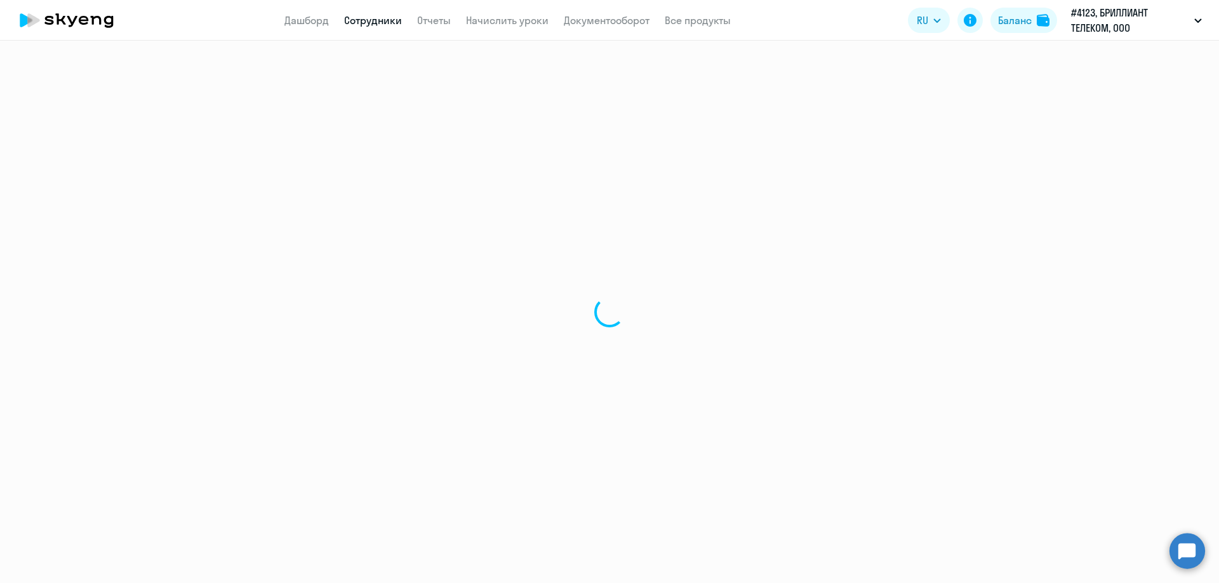
select select "english"
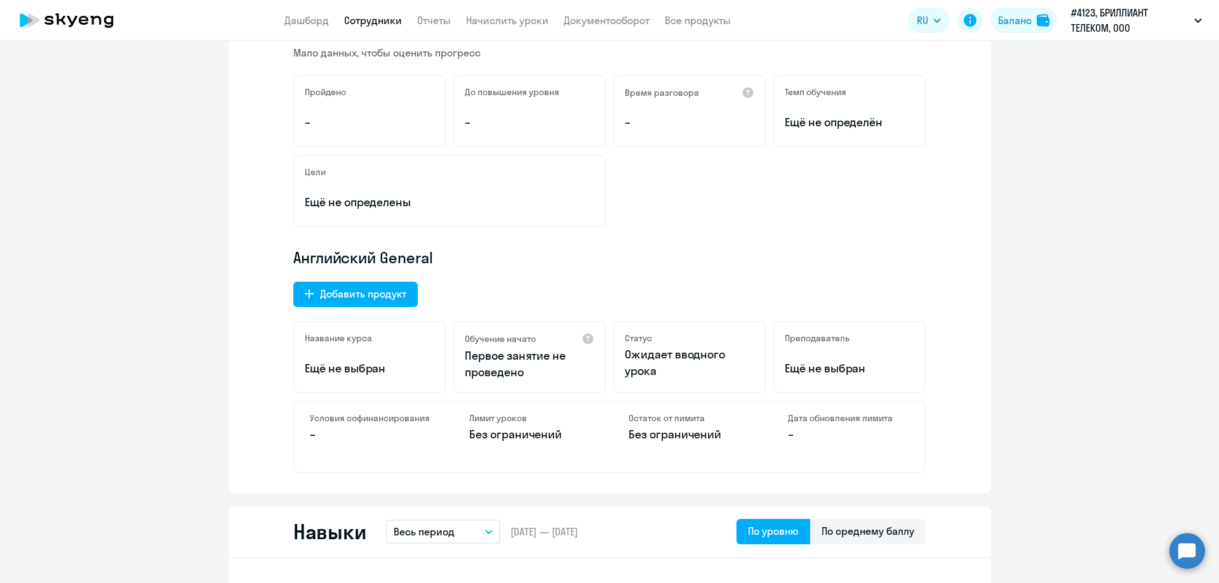
scroll to position [190, 0]
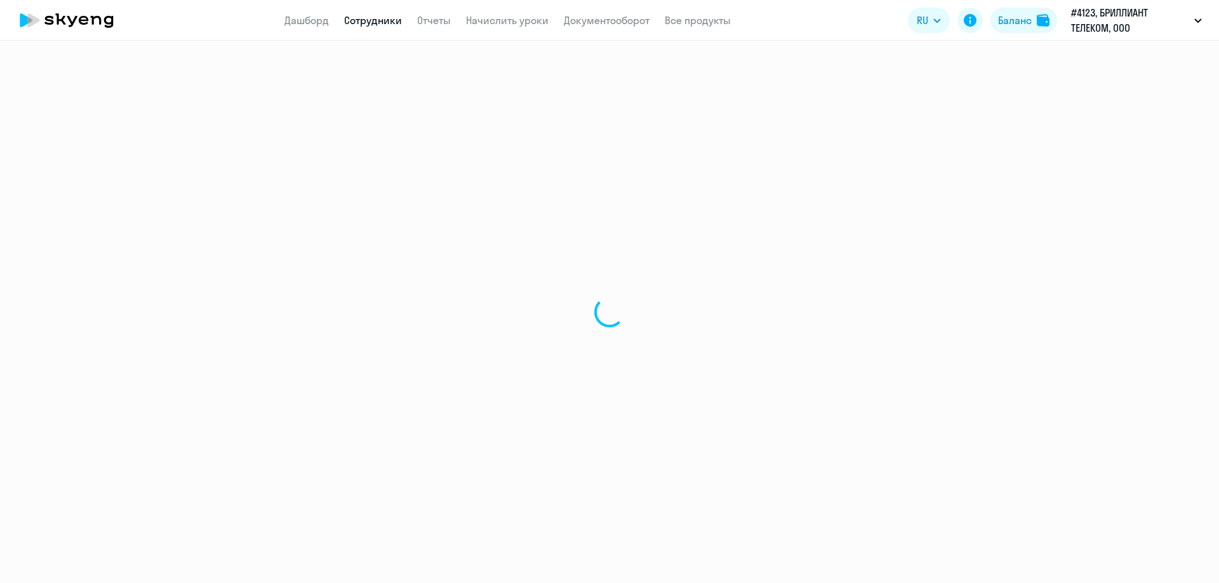
select select "english"
